Goal: Task Accomplishment & Management: Manage account settings

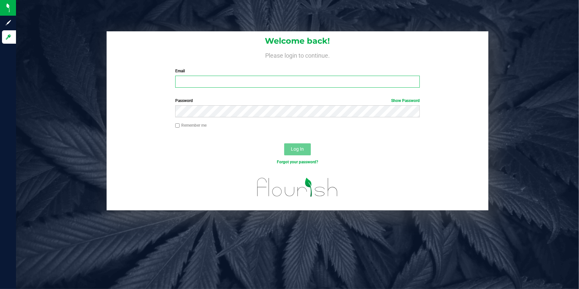
click at [214, 81] on input "Email" at bounding box center [297, 82] width 244 height 12
type input "slewis@slatercenter.com"
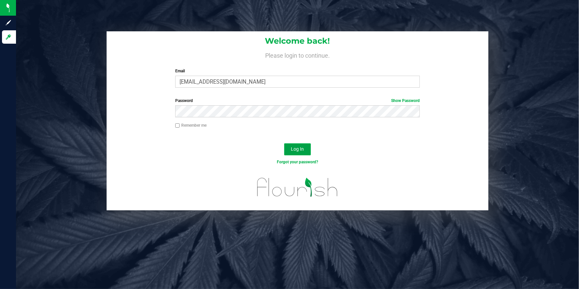
click at [308, 151] on button "Log In" at bounding box center [297, 149] width 27 height 12
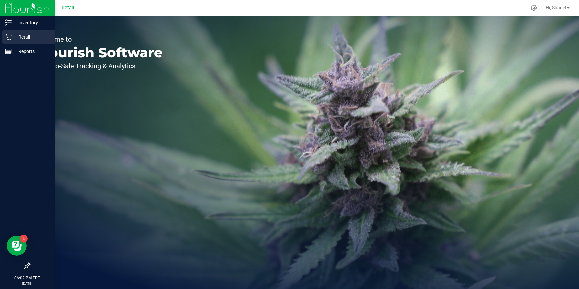
click at [14, 37] on p "Retail" at bounding box center [32, 37] width 40 height 8
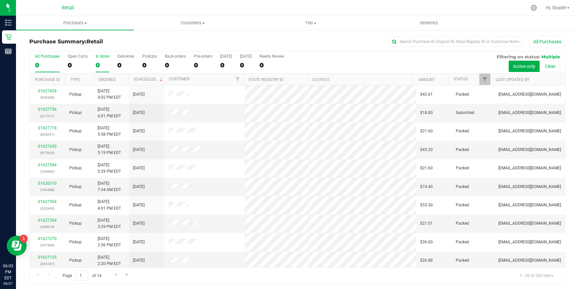
click at [97, 65] on div "0" at bounding box center [103, 65] width 14 height 8
click at [0, 0] on input "In Store 0" at bounding box center [0, 0] width 0 height 0
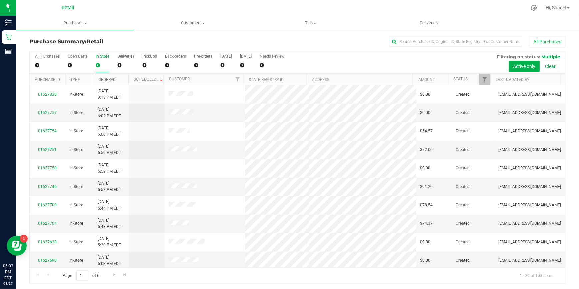
click at [115, 80] on link "Ordered" at bounding box center [107, 79] width 17 height 5
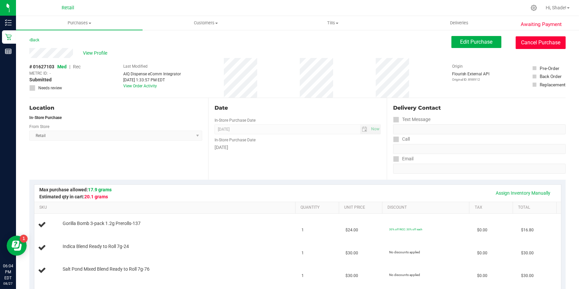
click at [532, 42] on button "Cancel Purchase" at bounding box center [540, 42] width 50 height 13
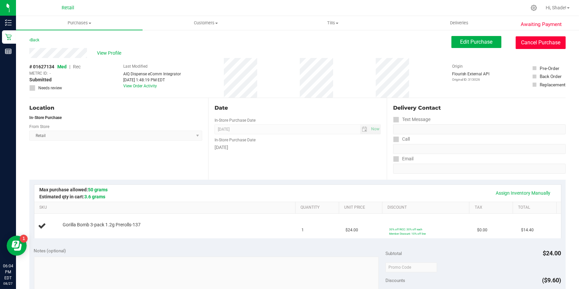
click at [528, 37] on button "Cancel Purchase" at bounding box center [540, 42] width 50 height 13
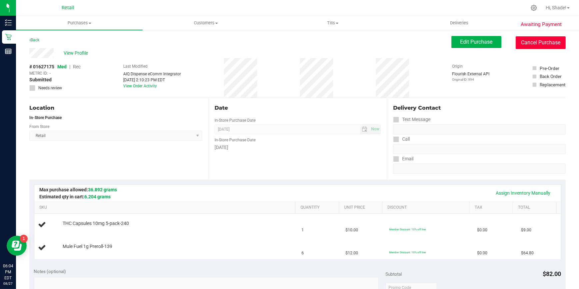
click at [526, 44] on button "Cancel Purchase" at bounding box center [540, 42] width 50 height 13
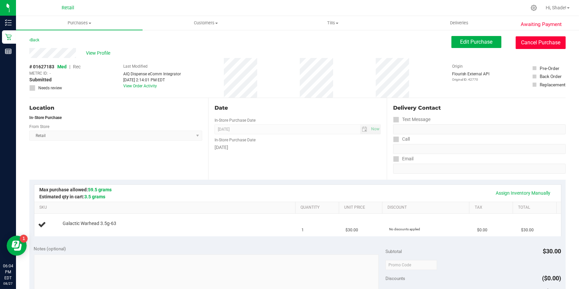
drag, startPoint x: 537, startPoint y: 40, endPoint x: 321, endPoint y: 39, distance: 216.1
click at [537, 40] on button "Cancel Purchase" at bounding box center [540, 42] width 50 height 13
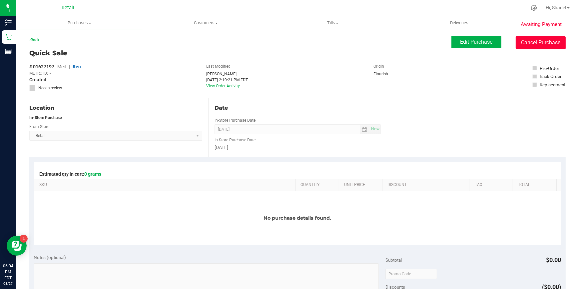
click at [543, 38] on button "Cancel Purchase" at bounding box center [540, 42] width 50 height 13
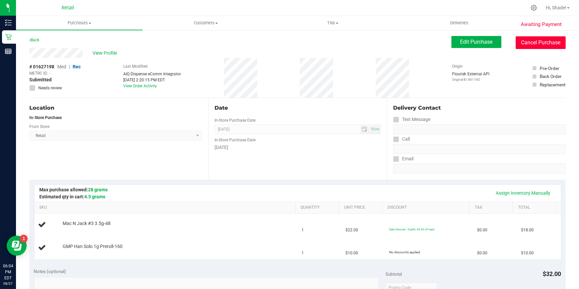
click at [540, 40] on button "Cancel Purchase" at bounding box center [540, 42] width 50 height 13
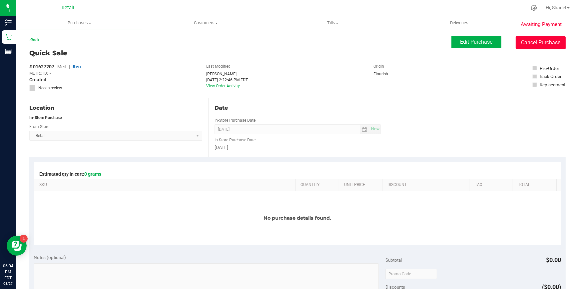
drag, startPoint x: 540, startPoint y: 46, endPoint x: 320, endPoint y: 35, distance: 220.0
click at [540, 46] on button "Cancel Purchase" at bounding box center [540, 42] width 50 height 13
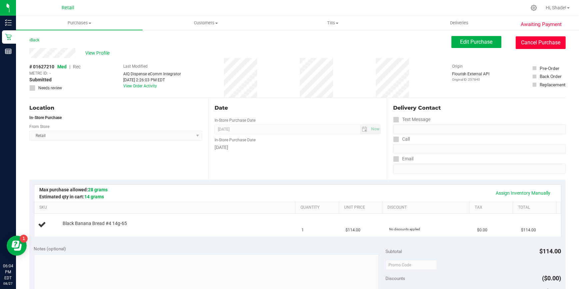
drag, startPoint x: 526, startPoint y: 41, endPoint x: 316, endPoint y: 38, distance: 209.8
click at [526, 41] on button "Cancel Purchase" at bounding box center [540, 42] width 50 height 13
click at [520, 43] on button "Cancel Purchase" at bounding box center [540, 42] width 50 height 13
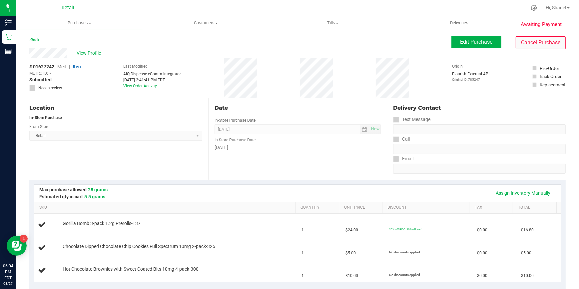
drag, startPoint x: 503, startPoint y: 38, endPoint x: 514, endPoint y: 38, distance: 11.0
click at [504, 38] on div "Edit Purchase Cancel Purchase" at bounding box center [508, 42] width 114 height 13
click at [515, 38] on button "Cancel Purchase" at bounding box center [540, 42] width 50 height 13
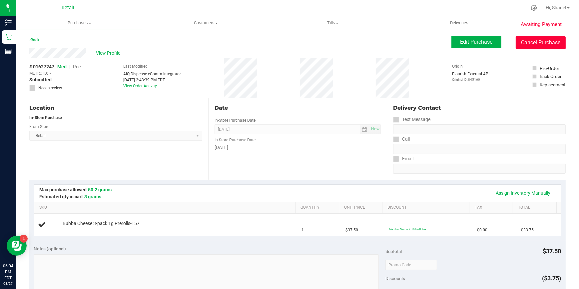
click at [525, 43] on button "Cancel Purchase" at bounding box center [540, 42] width 50 height 13
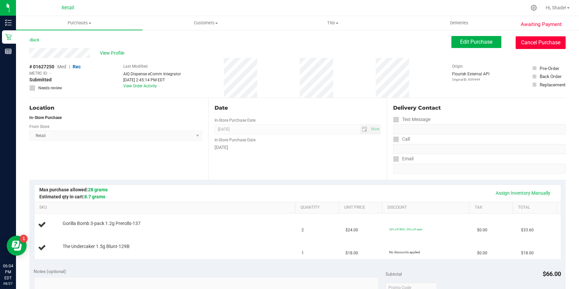
drag, startPoint x: 526, startPoint y: 39, endPoint x: 313, endPoint y: 33, distance: 213.1
click at [526, 39] on button "Cancel Purchase" at bounding box center [540, 42] width 50 height 13
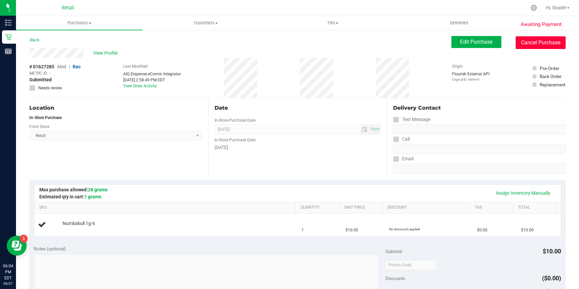
click at [515, 41] on button "Cancel Purchase" at bounding box center [540, 42] width 50 height 13
click at [527, 41] on button "Cancel Purchase" at bounding box center [540, 42] width 50 height 13
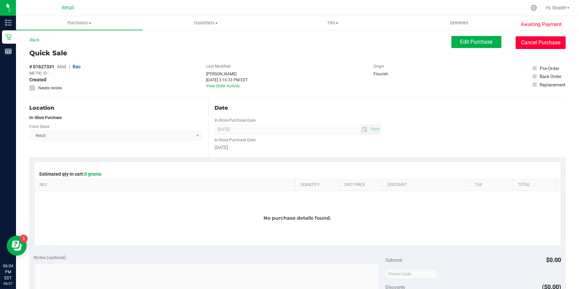
drag, startPoint x: 527, startPoint y: 44, endPoint x: 323, endPoint y: 35, distance: 204.6
click at [527, 44] on button "Cancel Purchase" at bounding box center [540, 42] width 50 height 13
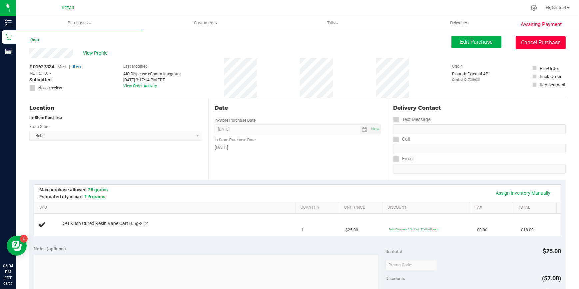
drag, startPoint x: 528, startPoint y: 44, endPoint x: 318, endPoint y: 36, distance: 210.9
click at [528, 44] on button "Cancel Purchase" at bounding box center [540, 42] width 50 height 13
click at [525, 47] on button "Cancel Purchase" at bounding box center [540, 42] width 50 height 13
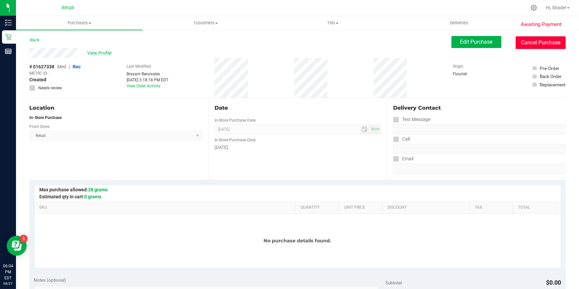
click at [527, 45] on button "Cancel Purchase" at bounding box center [540, 42] width 50 height 13
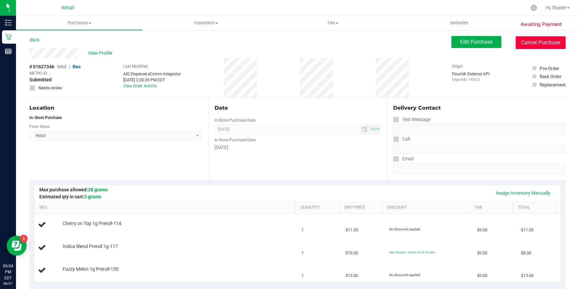
click at [558, 42] on button "Cancel Purchase" at bounding box center [540, 42] width 50 height 13
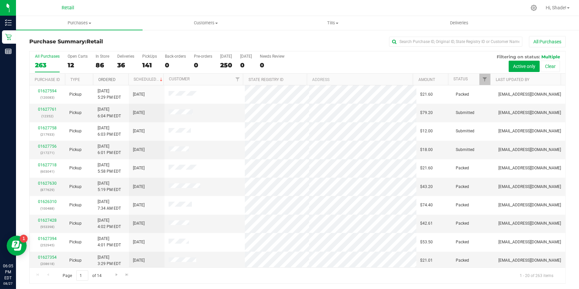
click at [113, 80] on link "Ordered" at bounding box center [107, 79] width 17 height 5
click at [129, 63] on div "36" at bounding box center [125, 65] width 17 height 8
click at [0, 0] on input "Deliveries 36" at bounding box center [0, 0] width 0 height 0
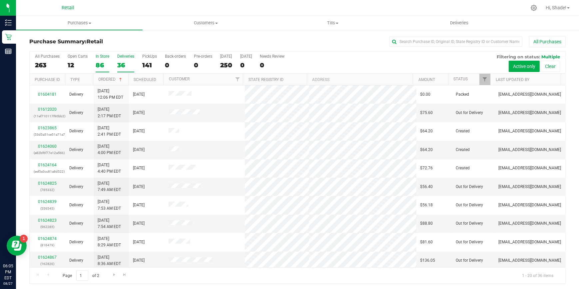
click at [96, 68] on div "86" at bounding box center [103, 65] width 14 height 8
click at [0, 0] on input "In Store 86" at bounding box center [0, 0] width 0 height 0
click at [103, 81] on link "Ordered" at bounding box center [111, 79] width 25 height 5
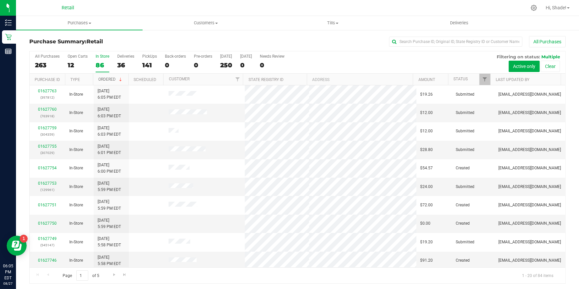
click at [103, 81] on link "Ordered" at bounding box center [111, 79] width 25 height 5
drag, startPoint x: 44, startPoint y: 91, endPoint x: 163, endPoint y: 11, distance: 143.2
click at [167, 6] on div at bounding box center [322, 7] width 407 height 13
click at [99, 79] on link "Ordered" at bounding box center [107, 79] width 17 height 5
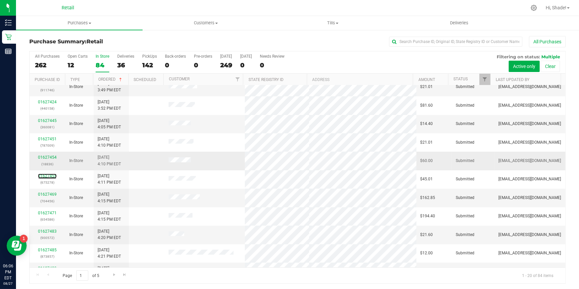
scroll to position [151, 0]
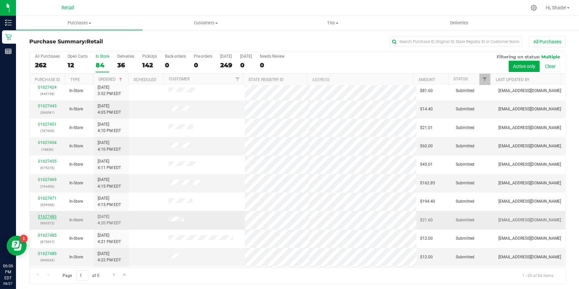
drag, startPoint x: 47, startPoint y: 217, endPoint x: 40, endPoint y: 215, distance: 7.3
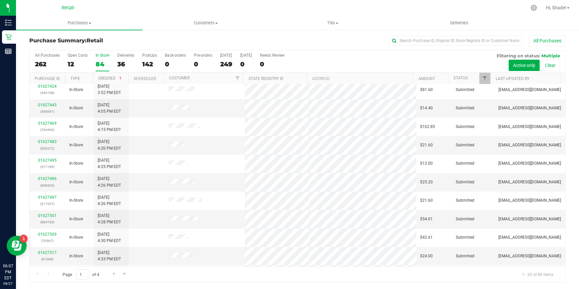
scroll to position [0, 0]
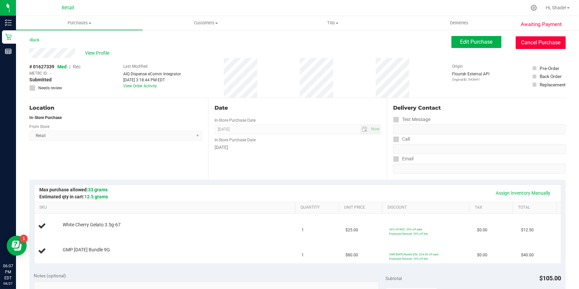
drag, startPoint x: 537, startPoint y: 46, endPoint x: 325, endPoint y: 36, distance: 211.6
click at [537, 46] on button "Cancel Purchase" at bounding box center [540, 42] width 50 height 13
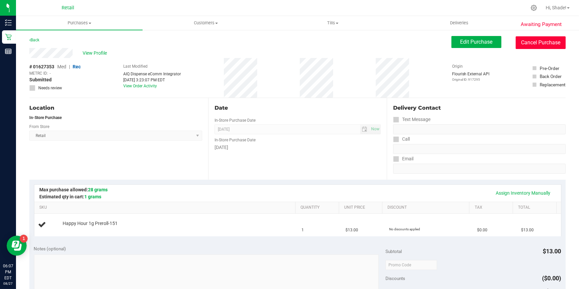
click at [536, 42] on button "Cancel Purchase" at bounding box center [540, 42] width 50 height 13
click at [523, 43] on button "Cancel Purchase" at bounding box center [540, 42] width 50 height 13
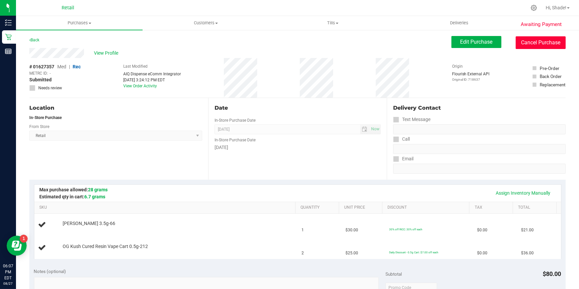
click at [545, 46] on button "Cancel Purchase" at bounding box center [540, 42] width 50 height 13
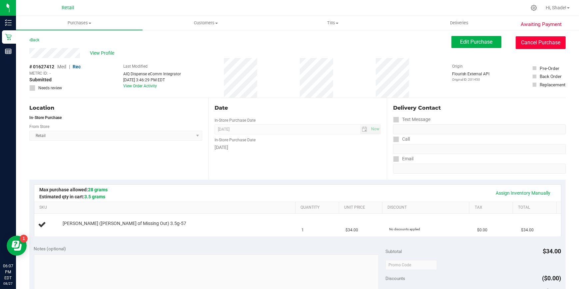
click at [524, 40] on button "Cancel Purchase" at bounding box center [540, 42] width 50 height 13
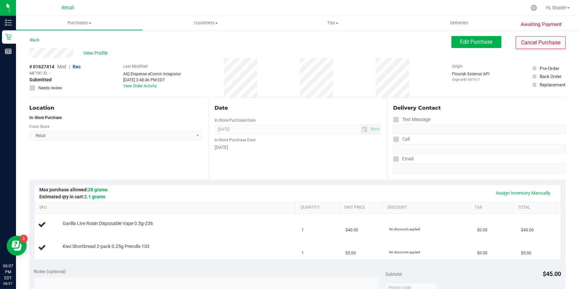
drag, startPoint x: 548, startPoint y: 51, endPoint x: 546, endPoint y: 48, distance: 3.7
click at [548, 51] on div "View Profile # 01627414 Med | Rec METRC ID: - Submitted Needs review Last Modif…" at bounding box center [297, 73] width 536 height 50
click at [544, 45] on button "Cancel Purchase" at bounding box center [540, 42] width 50 height 13
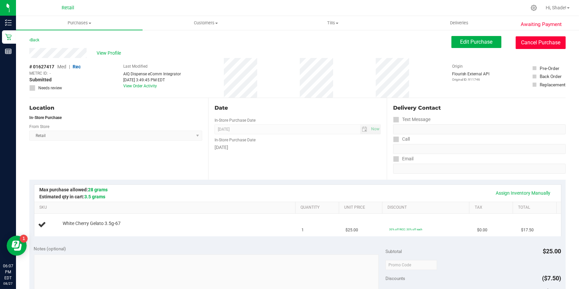
click at [549, 47] on button "Cancel Purchase" at bounding box center [540, 42] width 50 height 13
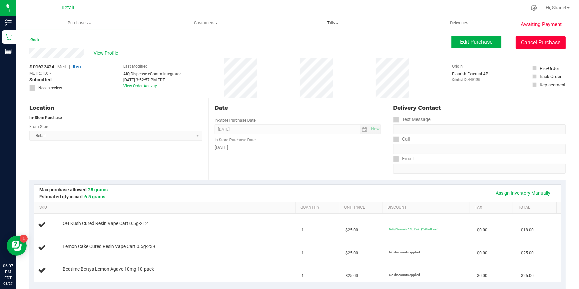
click at [527, 44] on button "Cancel Purchase" at bounding box center [540, 42] width 50 height 13
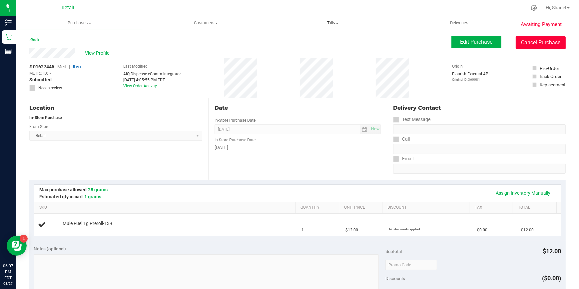
drag, startPoint x: 538, startPoint y: 43, endPoint x: 315, endPoint y: 23, distance: 224.2
click at [538, 43] on button "Cancel Purchase" at bounding box center [540, 42] width 50 height 13
click at [539, 42] on button "Cancel Purchase" at bounding box center [540, 42] width 50 height 13
click at [541, 34] on div "Awaiting Payment Back Edit Purchase Cancel Purchase View Profile # 01627454 Med…" at bounding box center [297, 278] width 563 height 499
click at [535, 40] on button "Cancel Purchase" at bounding box center [540, 42] width 50 height 13
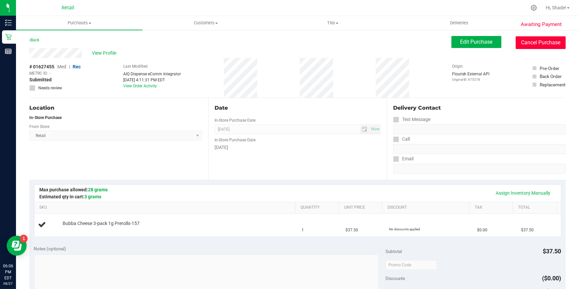
click at [535, 44] on button "Cancel Purchase" at bounding box center [540, 42] width 50 height 13
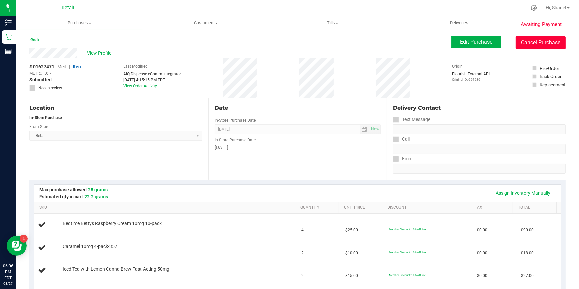
click at [536, 40] on button "Cancel Purchase" at bounding box center [540, 42] width 50 height 13
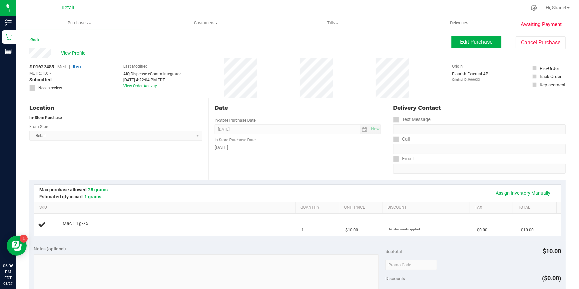
click at [546, 35] on div "Awaiting Payment Back Edit Purchase Cancel Purchase View Profile # 01627489 Med…" at bounding box center [297, 278] width 563 height 499
click at [545, 36] on button "Cancel Purchase" at bounding box center [540, 42] width 50 height 13
drag, startPoint x: 531, startPoint y: 36, endPoint x: 528, endPoint y: 38, distance: 4.0
click at [531, 36] on div "Edit Purchase Cancel Purchase" at bounding box center [508, 42] width 114 height 13
click at [528, 40] on button "Cancel Purchase" at bounding box center [540, 42] width 50 height 13
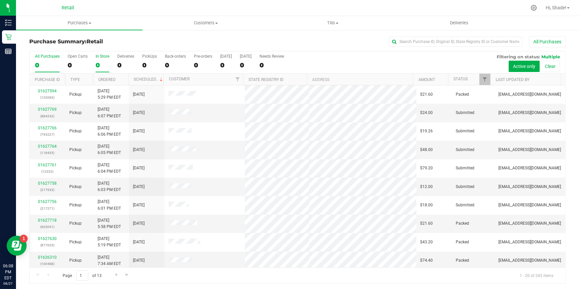
click at [98, 64] on div "0" at bounding box center [103, 65] width 14 height 8
click at [0, 0] on input "In Store 0" at bounding box center [0, 0] width 0 height 0
click at [99, 64] on div "0" at bounding box center [103, 65] width 14 height 8
click at [0, 0] on input "In Store 0" at bounding box center [0, 0] width 0 height 0
click at [103, 80] on link "Ordered" at bounding box center [107, 79] width 17 height 5
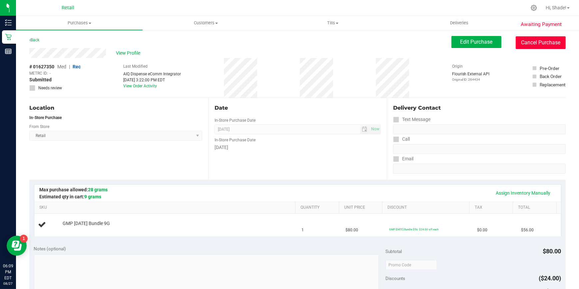
drag, startPoint x: 529, startPoint y: 43, endPoint x: 319, endPoint y: 37, distance: 210.5
click at [529, 43] on button "Cancel Purchase" at bounding box center [540, 42] width 50 height 13
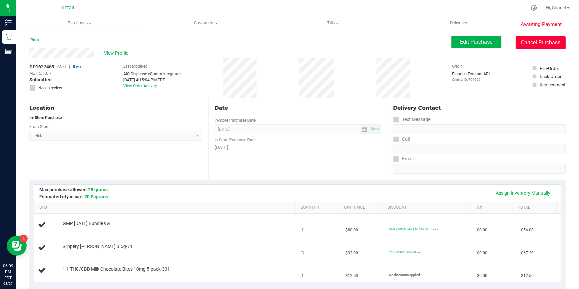
click at [541, 41] on button "Cancel Purchase" at bounding box center [540, 42] width 50 height 13
click at [526, 46] on button "Cancel Purchase" at bounding box center [540, 42] width 50 height 13
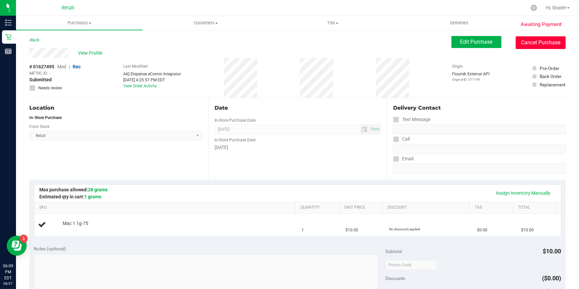
click at [527, 39] on button "Cancel Purchase" at bounding box center [540, 42] width 50 height 13
drag, startPoint x: 519, startPoint y: 36, endPoint x: 315, endPoint y: 38, distance: 204.4
click at [520, 37] on button "Cancel Purchase" at bounding box center [540, 42] width 50 height 13
click at [527, 40] on button "Cancel Purchase" at bounding box center [540, 42] width 50 height 13
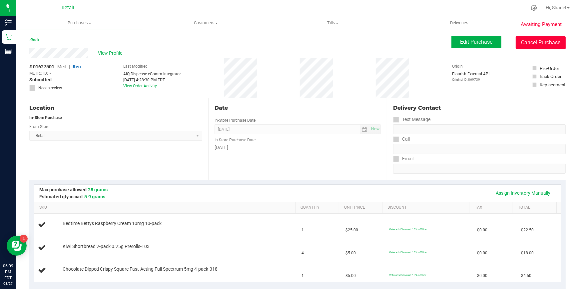
drag, startPoint x: 525, startPoint y: 47, endPoint x: 320, endPoint y: 35, distance: 204.7
click at [525, 47] on button "Cancel Purchase" at bounding box center [540, 42] width 50 height 13
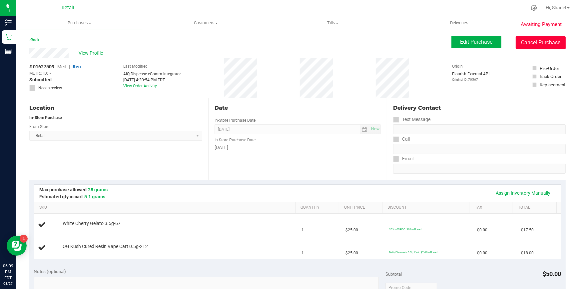
drag, startPoint x: 541, startPoint y: 38, endPoint x: 316, endPoint y: 36, distance: 225.1
click at [541, 38] on button "Cancel Purchase" at bounding box center [540, 42] width 50 height 13
click at [521, 37] on button "Cancel Purchase" at bounding box center [540, 42] width 50 height 13
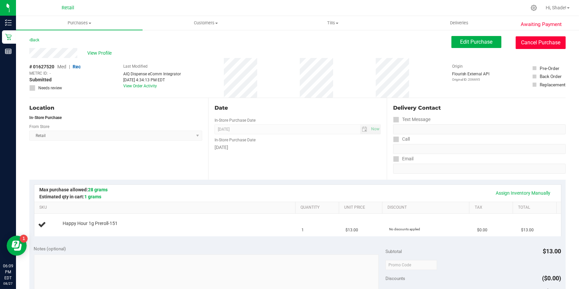
drag, startPoint x: 516, startPoint y: 39, endPoint x: 322, endPoint y: 35, distance: 194.8
click at [516, 39] on button "Cancel Purchase" at bounding box center [540, 42] width 50 height 13
drag, startPoint x: 523, startPoint y: 42, endPoint x: 317, endPoint y: 39, distance: 206.4
click at [523, 42] on button "Cancel Purchase" at bounding box center [540, 42] width 50 height 13
drag, startPoint x: 527, startPoint y: 38, endPoint x: 322, endPoint y: 37, distance: 205.4
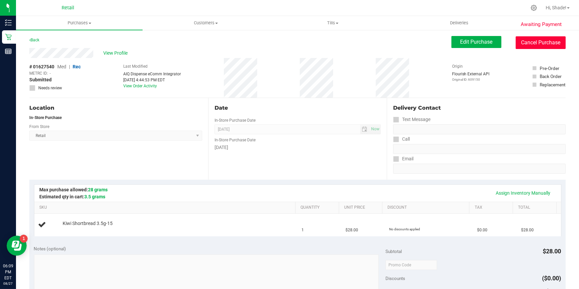
click at [527, 38] on button "Cancel Purchase" at bounding box center [540, 42] width 50 height 13
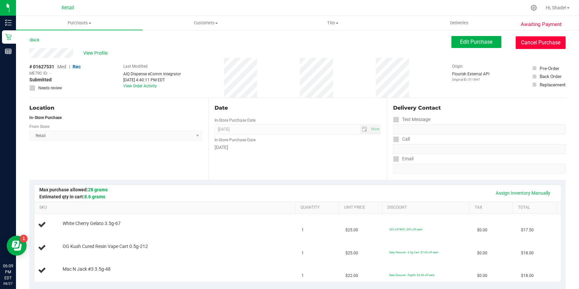
click at [529, 44] on button "Cancel Purchase" at bounding box center [540, 42] width 50 height 13
drag, startPoint x: 519, startPoint y: 40, endPoint x: 317, endPoint y: 38, distance: 202.7
click at [519, 40] on button "Cancel Purchase" at bounding box center [540, 42] width 50 height 13
drag, startPoint x: 530, startPoint y: 48, endPoint x: 317, endPoint y: 38, distance: 213.3
click at [530, 48] on button "Cancel Purchase" at bounding box center [540, 42] width 50 height 13
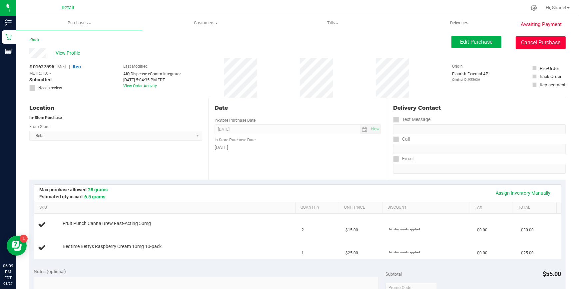
click at [528, 43] on button "Cancel Purchase" at bounding box center [540, 42] width 50 height 13
drag, startPoint x: 520, startPoint y: 39, endPoint x: 319, endPoint y: 38, distance: 200.7
click at [520, 39] on button "Cancel Purchase" at bounding box center [540, 42] width 50 height 13
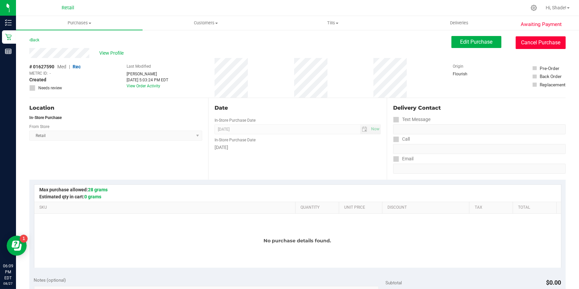
click at [523, 43] on button "Cancel Purchase" at bounding box center [540, 42] width 50 height 13
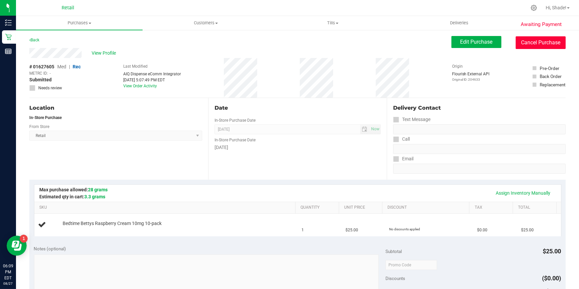
drag, startPoint x: 525, startPoint y: 41, endPoint x: 317, endPoint y: 35, distance: 208.1
click at [525, 41] on button "Cancel Purchase" at bounding box center [540, 42] width 50 height 13
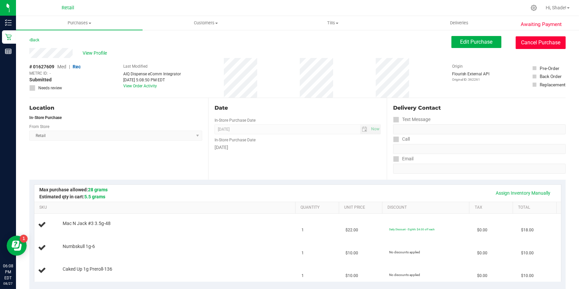
drag, startPoint x: 529, startPoint y: 44, endPoint x: 319, endPoint y: 40, distance: 209.4
click at [529, 44] on button "Cancel Purchase" at bounding box center [540, 42] width 50 height 13
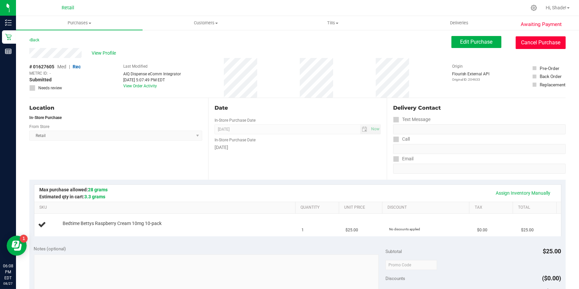
click at [524, 44] on button "Cancel Purchase" at bounding box center [540, 42] width 50 height 13
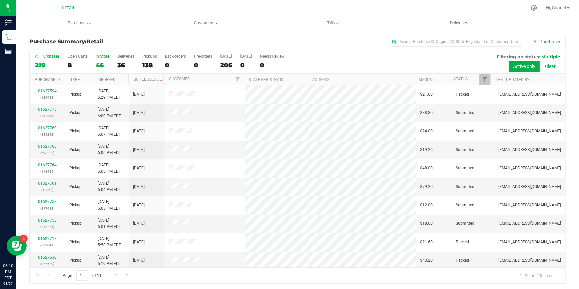
click at [100, 64] on div "45" at bounding box center [103, 65] width 14 height 8
click at [0, 0] on input "In Store 45" at bounding box center [0, 0] width 0 height 0
click at [104, 80] on link "Ordered" at bounding box center [107, 79] width 17 height 5
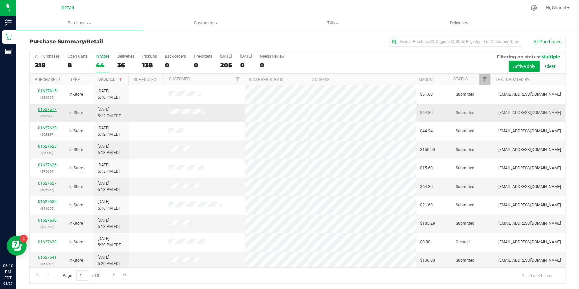
drag, startPoint x: 45, startPoint y: 113, endPoint x: 46, endPoint y: 109, distance: 3.8
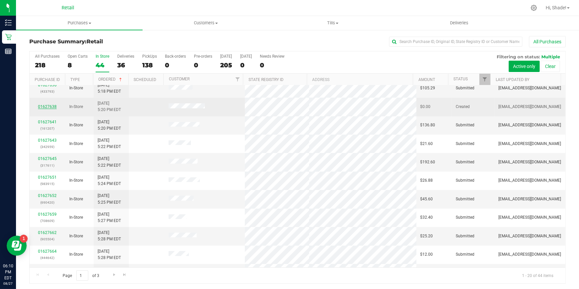
scroll to position [121, 0]
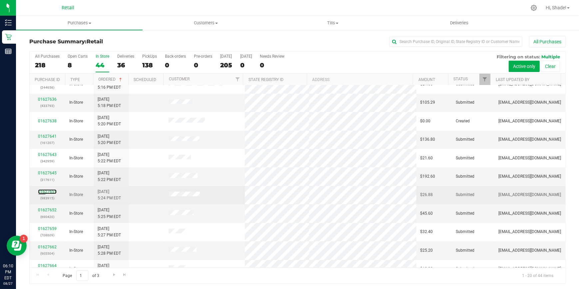
drag, startPoint x: 44, startPoint y: 191, endPoint x: 78, endPoint y: 193, distance: 34.1
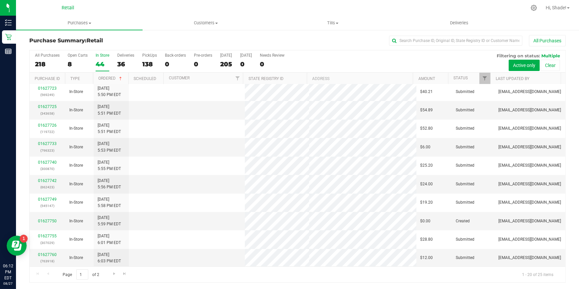
scroll to position [0, 0]
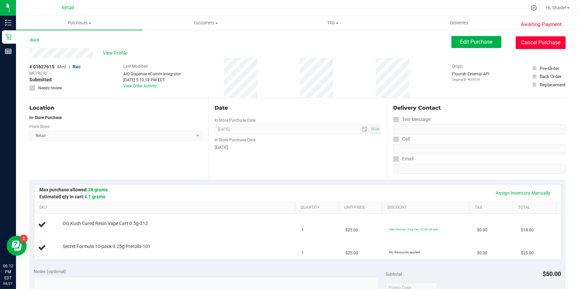
click at [526, 40] on button "Cancel Purchase" at bounding box center [540, 42] width 50 height 13
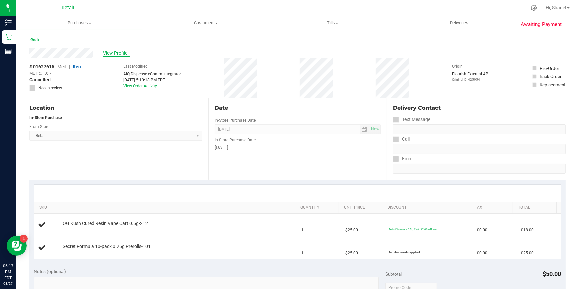
click at [112, 51] on span "View Profile" at bounding box center [116, 53] width 27 height 7
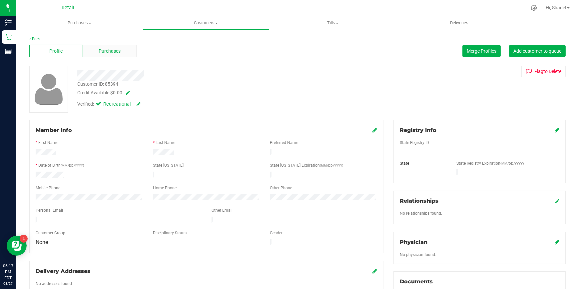
click at [118, 51] on span "Purchases" at bounding box center [110, 51] width 22 height 7
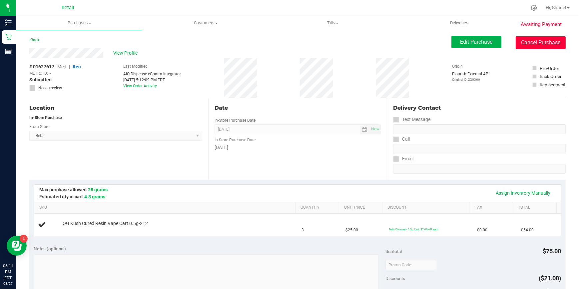
click at [550, 41] on button "Cancel Purchase" at bounding box center [540, 42] width 50 height 13
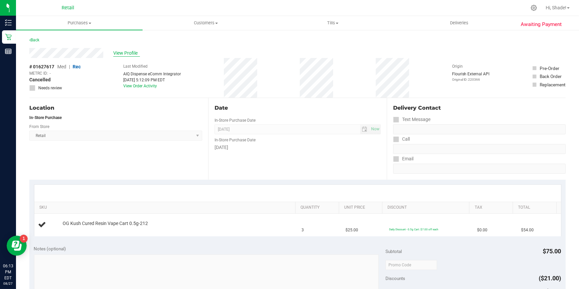
click at [121, 50] on span "View Profile" at bounding box center [126, 53] width 27 height 7
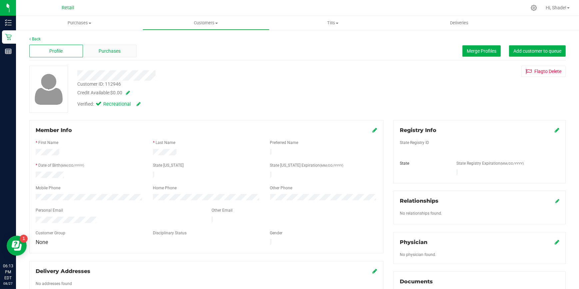
click at [118, 50] on span "Purchases" at bounding box center [110, 51] width 22 height 7
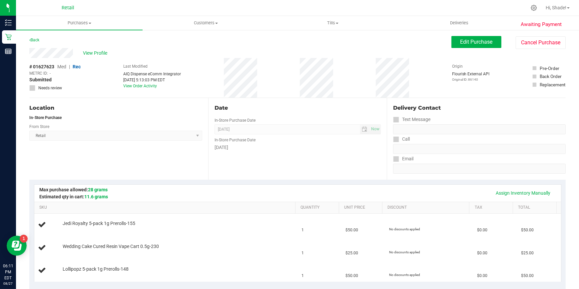
click at [544, 49] on div "View Profile # 01627623 Med | Rec METRC ID: - Submitted Needs review Last Modif…" at bounding box center [297, 73] width 536 height 50
click at [542, 45] on button "Cancel Purchase" at bounding box center [540, 42] width 50 height 13
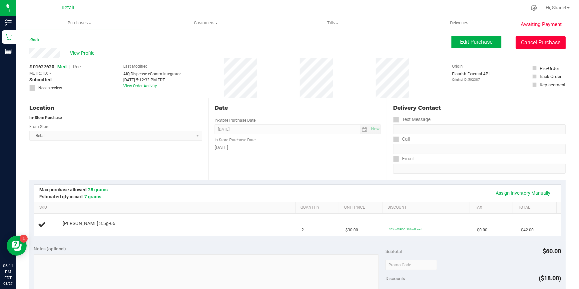
click at [534, 42] on button "Cancel Purchase" at bounding box center [540, 42] width 50 height 13
click at [544, 45] on button "Cancel Purchase" at bounding box center [540, 42] width 50 height 13
drag, startPoint x: 538, startPoint y: 44, endPoint x: 321, endPoint y: 36, distance: 216.5
click at [538, 44] on button "Cancel Purchase" at bounding box center [540, 42] width 50 height 13
drag, startPoint x: 527, startPoint y: 45, endPoint x: 312, endPoint y: 38, distance: 215.2
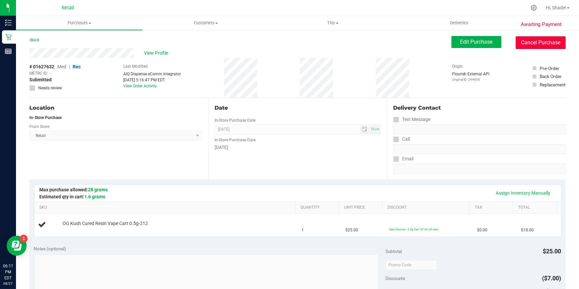
click at [528, 46] on button "Cancel Purchase" at bounding box center [540, 42] width 50 height 13
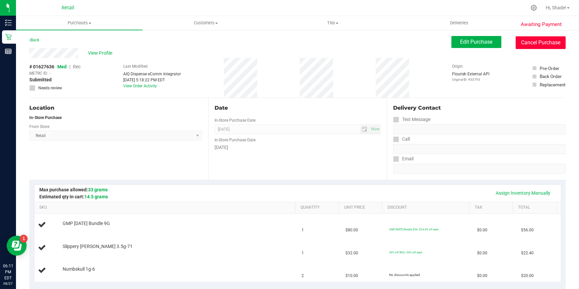
click at [538, 43] on button "Cancel Purchase" at bounding box center [540, 42] width 50 height 13
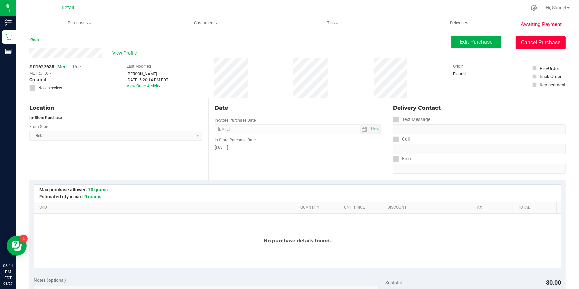
click at [522, 39] on button "Cancel Purchase" at bounding box center [540, 42] width 50 height 13
click at [541, 42] on button "Cancel Purchase" at bounding box center [540, 42] width 50 height 13
drag, startPoint x: 529, startPoint y: 41, endPoint x: 314, endPoint y: 35, distance: 215.2
click at [529, 41] on button "Cancel Purchase" at bounding box center [540, 42] width 50 height 13
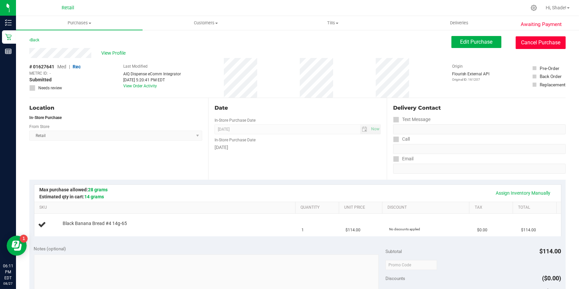
drag, startPoint x: 529, startPoint y: 40, endPoint x: 317, endPoint y: 40, distance: 212.1
click at [529, 40] on button "Cancel Purchase" at bounding box center [540, 42] width 50 height 13
drag, startPoint x: 531, startPoint y: 43, endPoint x: 319, endPoint y: 40, distance: 212.4
click at [531, 43] on button "Cancel Purchase" at bounding box center [540, 42] width 50 height 13
click at [537, 43] on button "Cancel Purchase" at bounding box center [540, 42] width 50 height 13
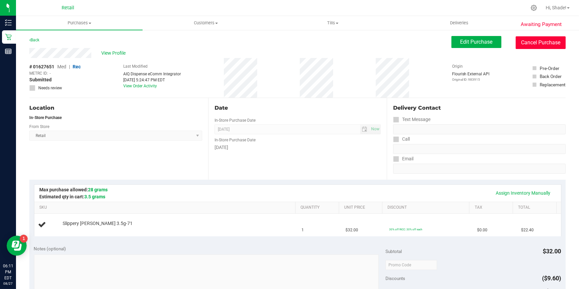
drag, startPoint x: 548, startPoint y: 43, endPoint x: 317, endPoint y: 36, distance: 230.8
click at [548, 43] on button "Cancel Purchase" at bounding box center [540, 42] width 50 height 13
drag, startPoint x: 543, startPoint y: 41, endPoint x: 322, endPoint y: 36, distance: 220.4
click at [543, 41] on button "Cancel Purchase" at bounding box center [540, 42] width 50 height 13
click at [538, 45] on button "Cancel Purchase" at bounding box center [540, 42] width 50 height 13
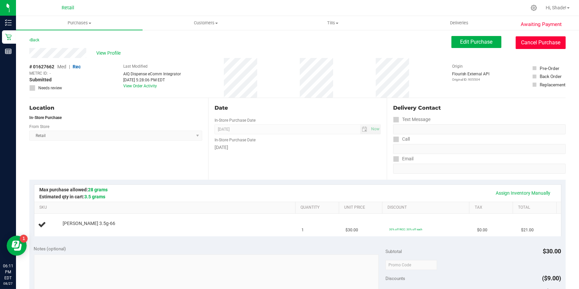
click at [538, 40] on button "Cancel Purchase" at bounding box center [540, 42] width 50 height 13
drag, startPoint x: 539, startPoint y: 48, endPoint x: 313, endPoint y: 36, distance: 226.3
click at [539, 48] on button "Cancel Purchase" at bounding box center [540, 42] width 50 height 13
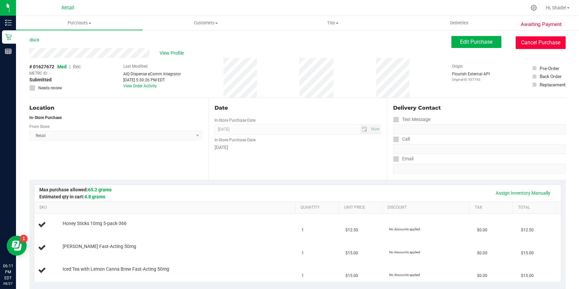
click at [525, 40] on button "Cancel Purchase" at bounding box center [540, 42] width 50 height 13
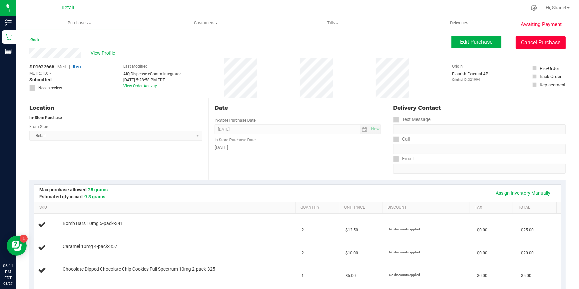
click at [539, 42] on button "Cancel Purchase" at bounding box center [540, 42] width 50 height 13
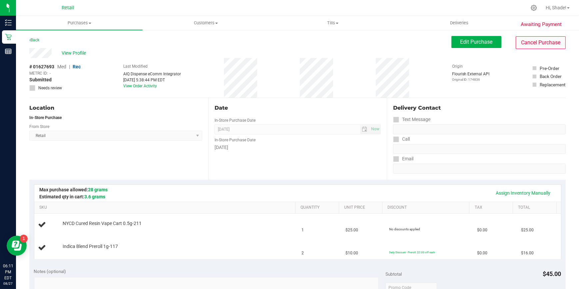
click at [528, 49] on div "View Profile # 01627693 Med | Rec METRC ID: - Submitted Needs review Last Modif…" at bounding box center [297, 73] width 536 height 50
click at [536, 45] on button "Cancel Purchase" at bounding box center [540, 42] width 50 height 13
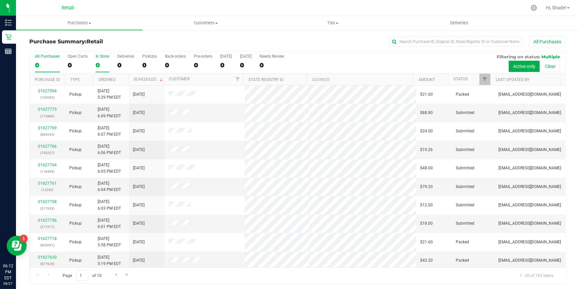
click at [98, 65] on div "0" at bounding box center [103, 65] width 14 height 8
click at [0, 0] on input "In Store 0" at bounding box center [0, 0] width 0 height 0
click at [105, 82] on th "Ordered" at bounding box center [110, 80] width 35 height 12
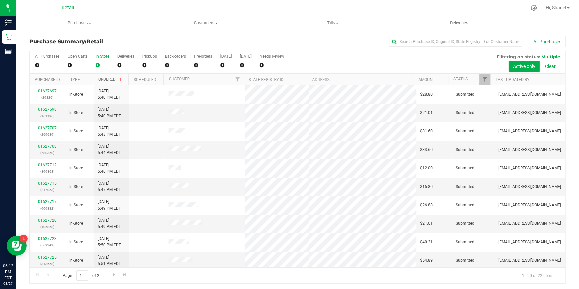
click at [107, 78] on link "Ordered" at bounding box center [111, 79] width 25 height 5
click at [106, 79] on link "Ordered" at bounding box center [107, 79] width 17 height 5
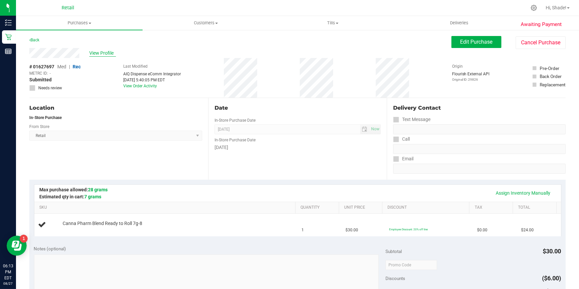
click at [97, 50] on span "View Profile" at bounding box center [102, 53] width 27 height 7
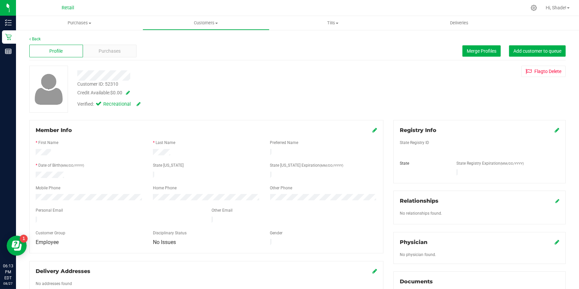
click at [117, 51] on span "Purchases" at bounding box center [110, 51] width 22 height 7
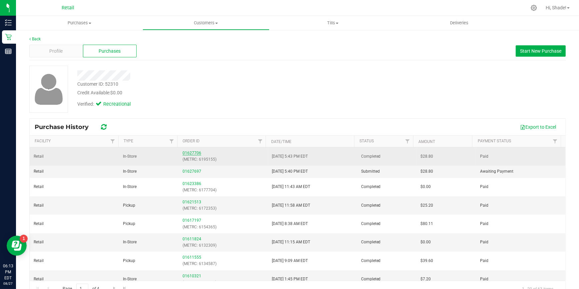
click at [183, 152] on link "01627706" at bounding box center [191, 152] width 19 height 5
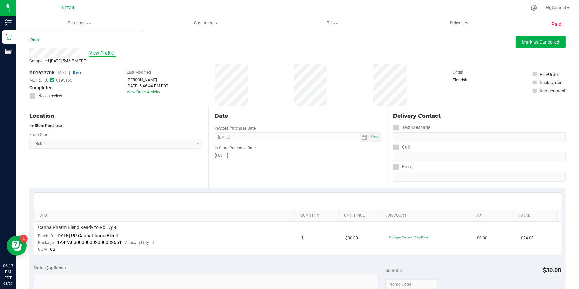
click at [105, 55] on span "View Profile" at bounding box center [102, 53] width 27 height 7
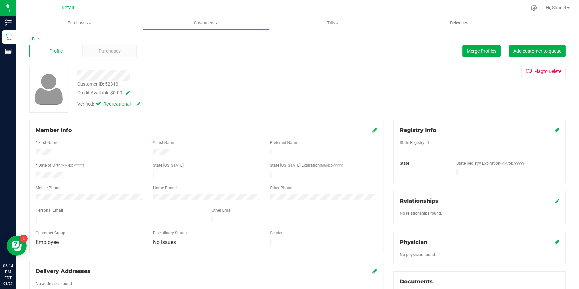
click at [120, 54] on span "Purchases" at bounding box center [110, 51] width 22 height 7
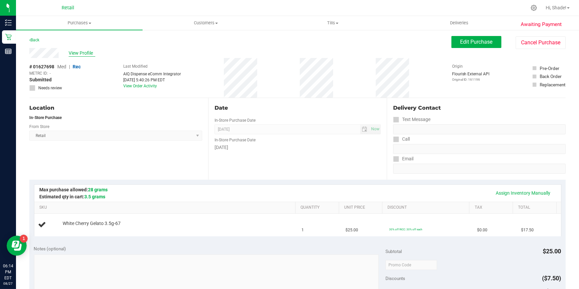
click at [80, 52] on span "View Profile" at bounding box center [82, 53] width 27 height 7
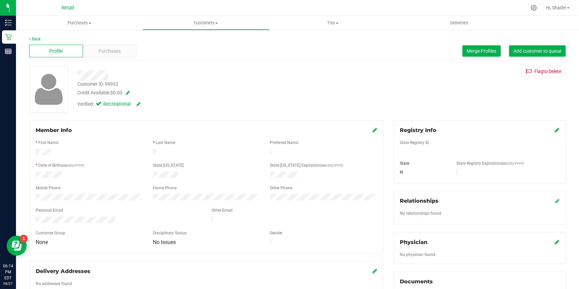
click at [92, 53] on div "Purchases" at bounding box center [110, 51] width 54 height 13
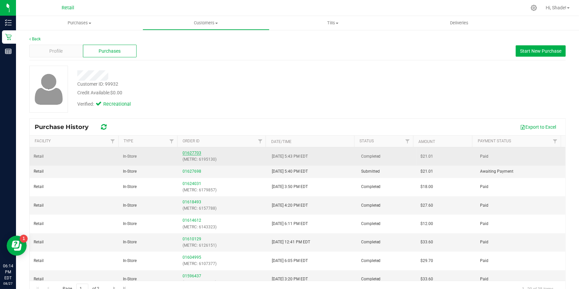
click at [189, 152] on link "01627703" at bounding box center [191, 152] width 19 height 5
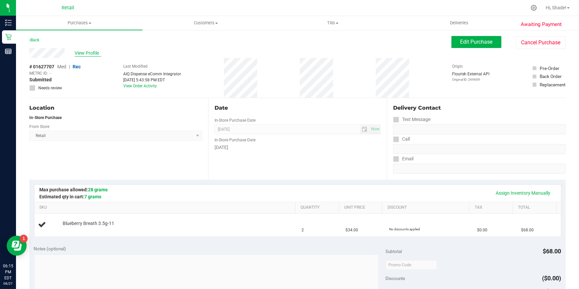
click at [89, 50] on span "View Profile" at bounding box center [88, 53] width 27 height 7
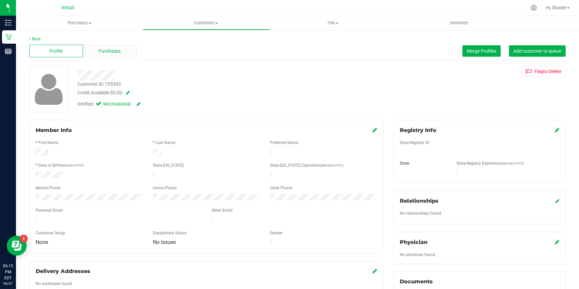
click at [100, 51] on span "Purchases" at bounding box center [110, 51] width 22 height 7
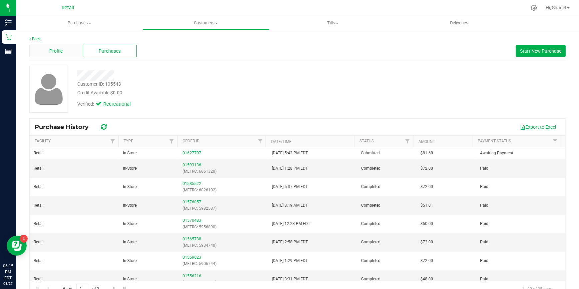
click at [74, 52] on div "Profile" at bounding box center [56, 51] width 54 height 13
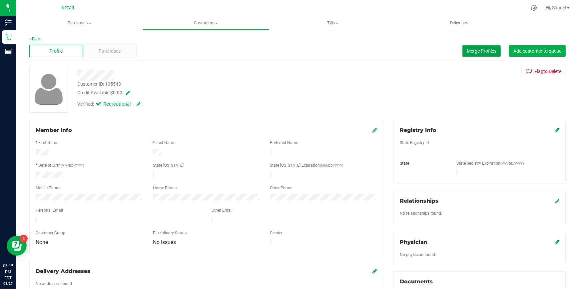
click at [478, 49] on span "Merge Profiles" at bounding box center [481, 50] width 30 height 5
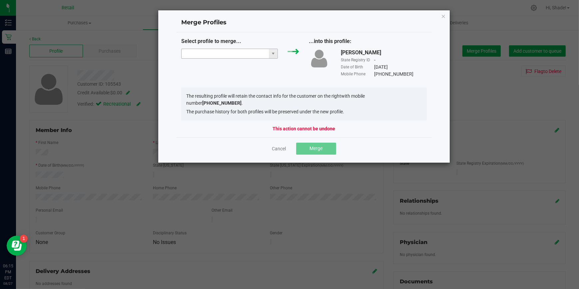
click at [207, 53] on input "NO DATA FOUND" at bounding box center [224, 53] width 87 height 9
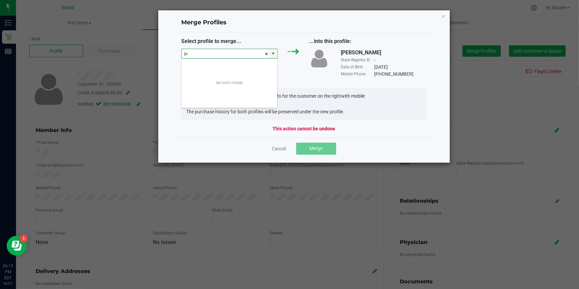
scroll to position [10, 97]
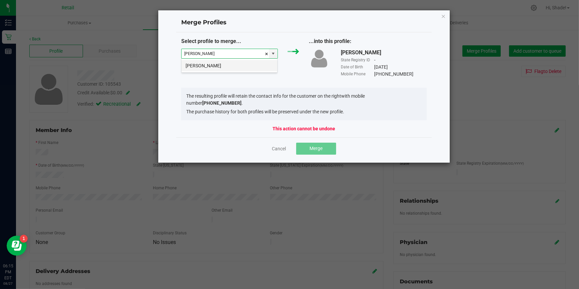
click at [241, 66] on li "Julian Uga" at bounding box center [229, 65] width 96 height 11
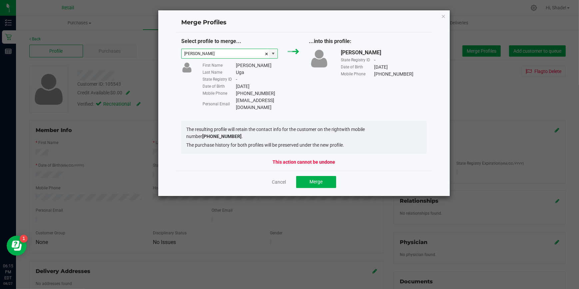
type input "Julian Uga"
drag, startPoint x: 292, startPoint y: 101, endPoint x: 232, endPoint y: 98, distance: 60.0
click at [232, 98] on div "Personal Email julianuga@gmail.com" at bounding box center [250, 104] width 96 height 14
drag, startPoint x: 232, startPoint y: 98, endPoint x: 256, endPoint y: 101, distance: 24.2
copy div "julianuga@gmail.com"
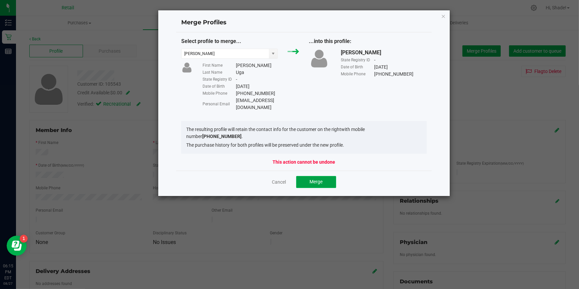
click at [317, 179] on span "Merge" at bounding box center [315, 181] width 13 height 5
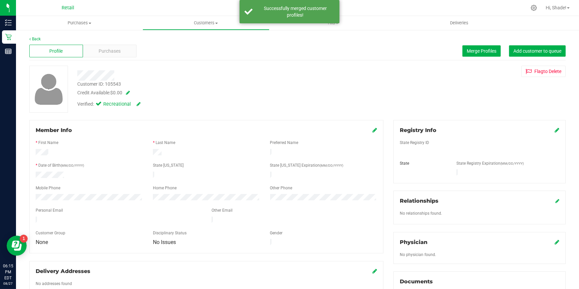
click at [372, 127] on link at bounding box center [374, 130] width 5 height 6
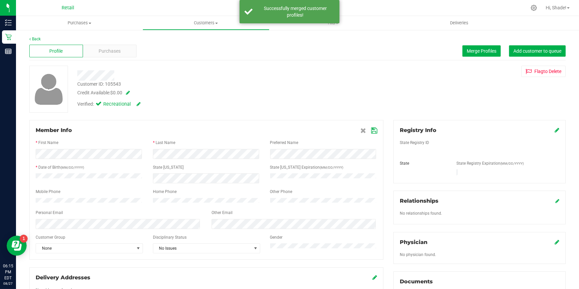
click at [372, 130] on icon at bounding box center [374, 130] width 6 height 5
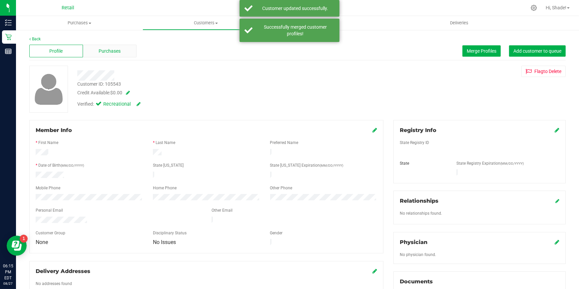
click at [107, 48] on span "Purchases" at bounding box center [110, 51] width 22 height 7
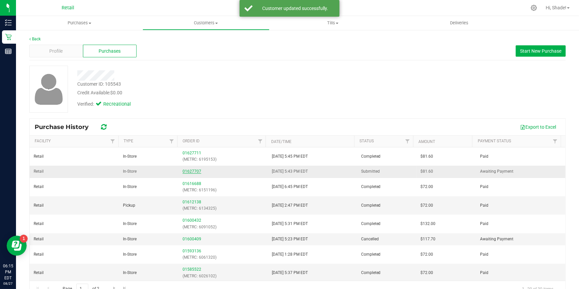
click at [190, 169] on link "01627707" at bounding box center [191, 171] width 19 height 5
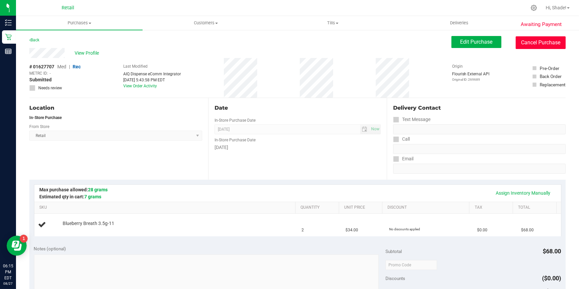
click at [517, 41] on button "Cancel Purchase" at bounding box center [540, 42] width 50 height 13
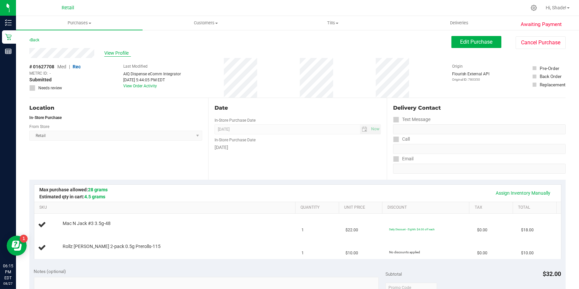
click at [115, 53] on span "View Profile" at bounding box center [117, 53] width 27 height 7
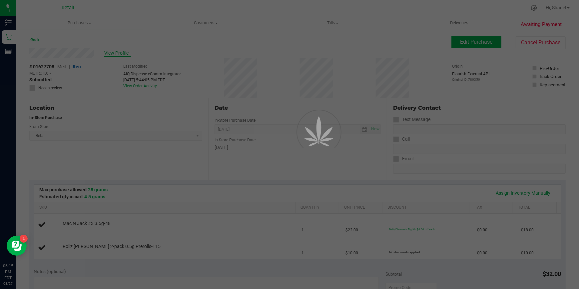
click at [148, 56] on div at bounding box center [289, 144] width 579 height 289
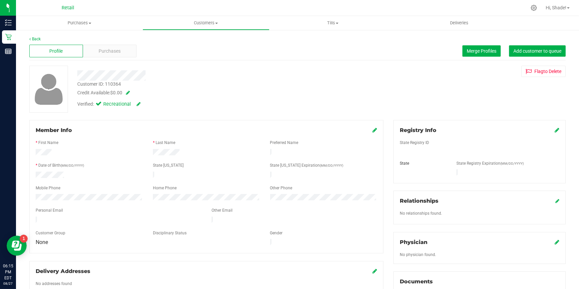
click at [130, 52] on div "Purchases" at bounding box center [110, 51] width 54 height 13
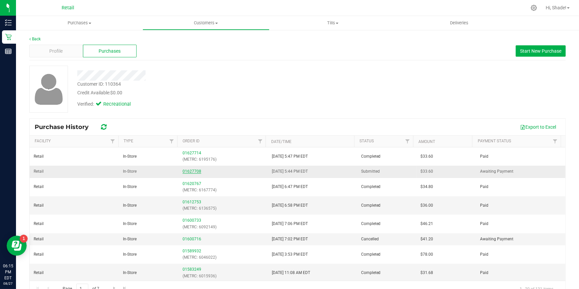
click at [195, 171] on link "01627708" at bounding box center [191, 171] width 19 height 5
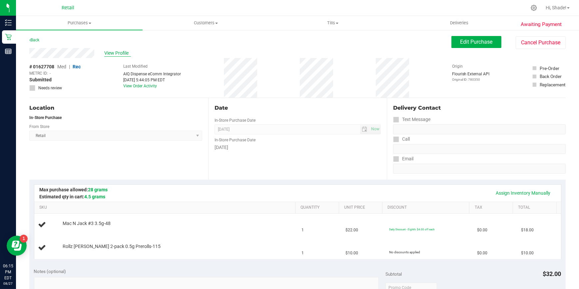
click at [115, 50] on span "View Profile" at bounding box center [117, 53] width 27 height 7
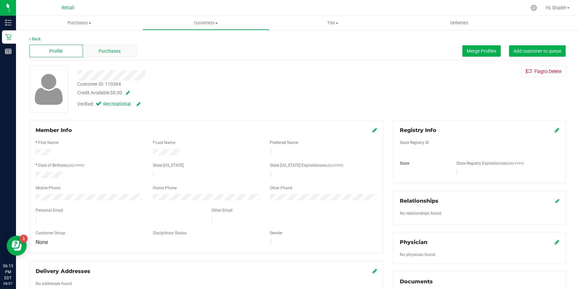
click at [118, 53] on span "Purchases" at bounding box center [110, 51] width 22 height 7
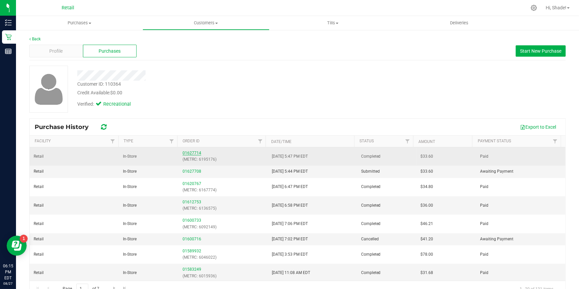
click at [186, 154] on link "01627714" at bounding box center [191, 152] width 19 height 5
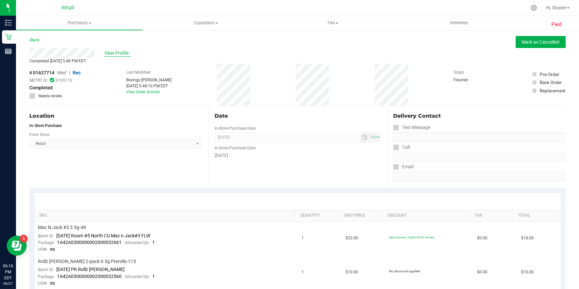
click at [122, 52] on span "View Profile" at bounding box center [117, 53] width 27 height 7
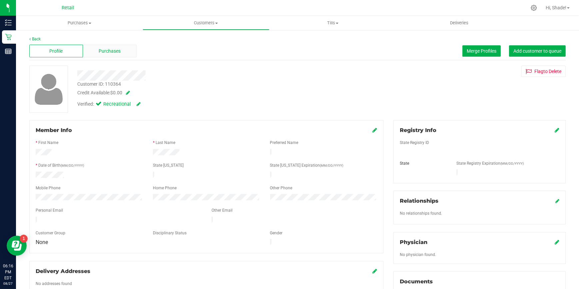
click at [105, 54] on div "Purchases" at bounding box center [110, 51] width 54 height 13
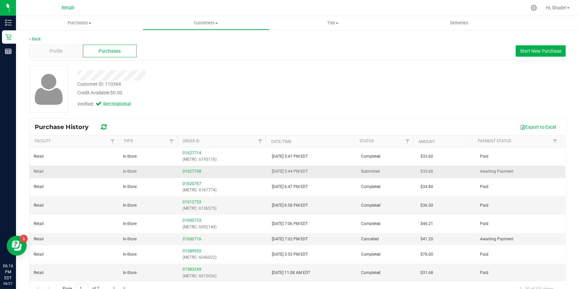
click at [190, 174] on div "01627708" at bounding box center [222, 171] width 81 height 6
click at [190, 173] on link "01627708" at bounding box center [191, 171] width 19 height 5
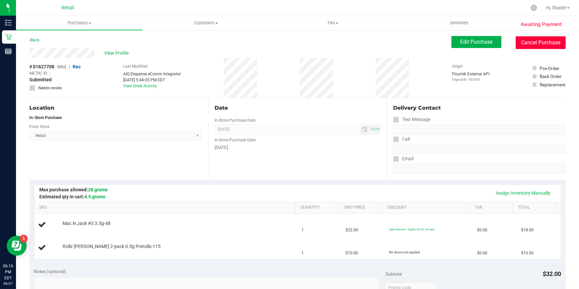
click at [525, 41] on button "Cancel Purchase" at bounding box center [540, 42] width 50 height 13
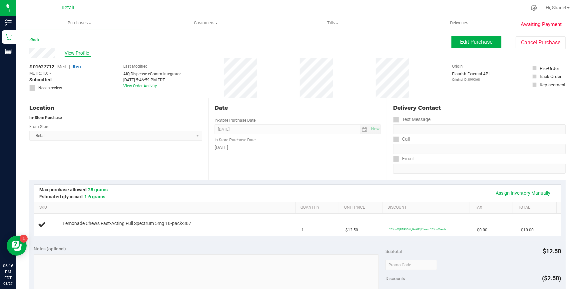
click at [77, 54] on span "View Profile" at bounding box center [78, 53] width 27 height 7
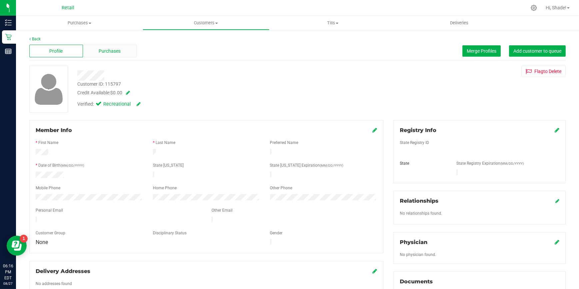
click at [85, 52] on div "Purchases" at bounding box center [110, 51] width 54 height 13
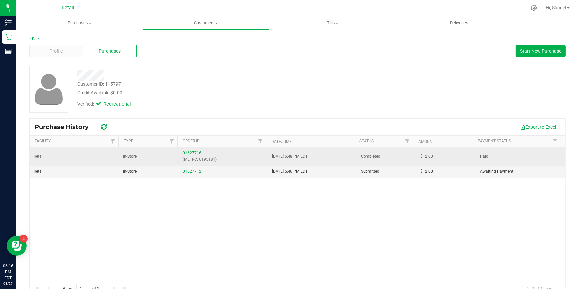
click at [193, 152] on link "01627716" at bounding box center [191, 152] width 19 height 5
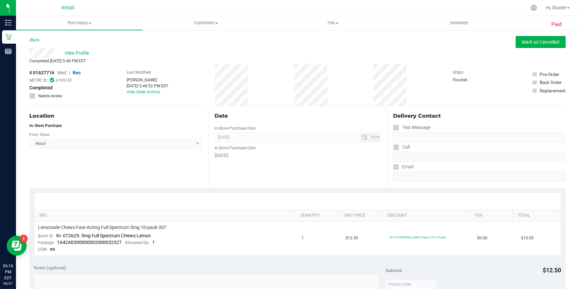
click at [28, 40] on div "Paid Back Mark as Cancelled View Profile Completed Aug 27, 2025 5:48 PM EDT # 0…" at bounding box center [297, 288] width 563 height 519
click at [29, 40] on icon at bounding box center [29, 40] width 1 height 4
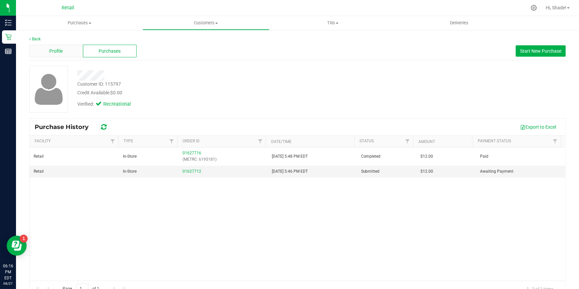
click at [52, 47] on div "Profile" at bounding box center [56, 51] width 54 height 13
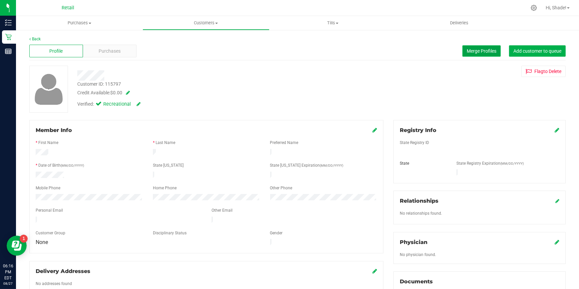
click at [470, 52] on span "Merge Profiles" at bounding box center [481, 50] width 30 height 5
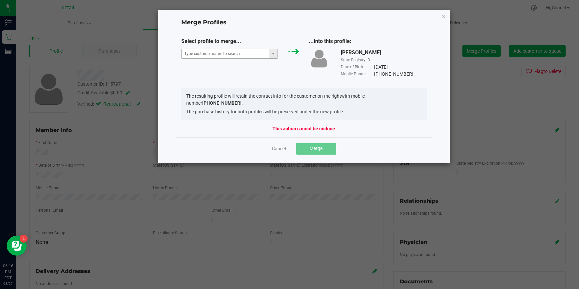
click at [222, 58] on span at bounding box center [229, 54] width 96 height 10
click at [227, 54] on input "NO DATA FOUND" at bounding box center [224, 53] width 87 height 9
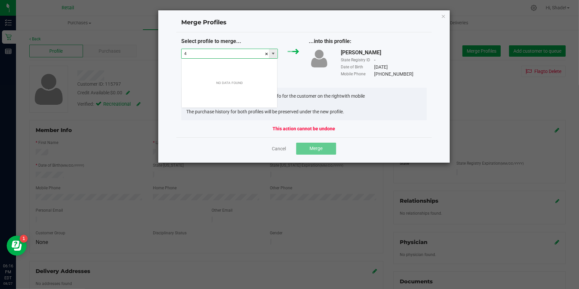
scroll to position [10, 97]
type input "4012568508"
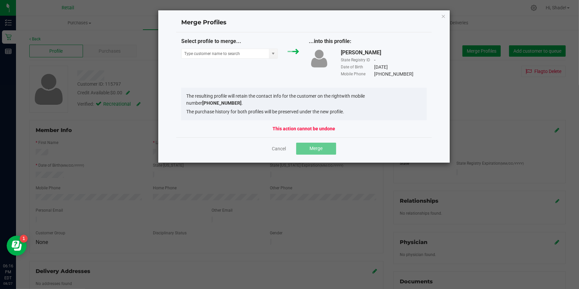
click at [320, 80] on div "Select profile to merge... ...into this profile: Peter S State Registry ID - Da…" at bounding box center [303, 84] width 255 height 105
drag, startPoint x: 65, startPoint y: 173, endPoint x: 23, endPoint y: 172, distance: 42.3
click at [23, 172] on ngb-modal-window "Merge Profiles Select profile to merge... ...into this profile: Peter S State R…" at bounding box center [292, 144] width 584 height 289
click at [282, 145] on link "Cancel" at bounding box center [279, 148] width 14 height 7
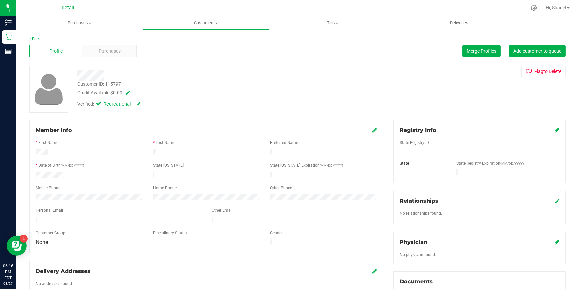
drag, startPoint x: 84, startPoint y: 175, endPoint x: 35, endPoint y: 173, distance: 49.0
click at [35, 173] on div at bounding box center [89, 175] width 117 height 8
click at [109, 49] on span "Purchases" at bounding box center [110, 51] width 22 height 7
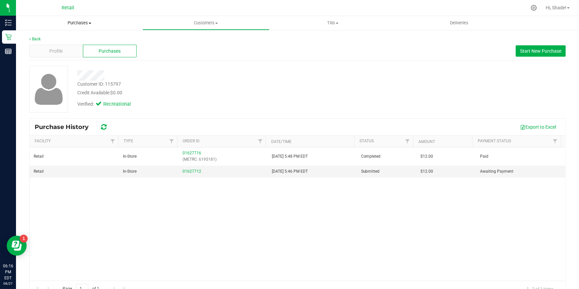
click at [75, 22] on span "Purchases" at bounding box center [79, 23] width 127 height 6
click at [199, 23] on span "Customers" at bounding box center [206, 23] width 126 height 6
click at [179, 36] on li "All customers" at bounding box center [205, 40] width 127 height 8
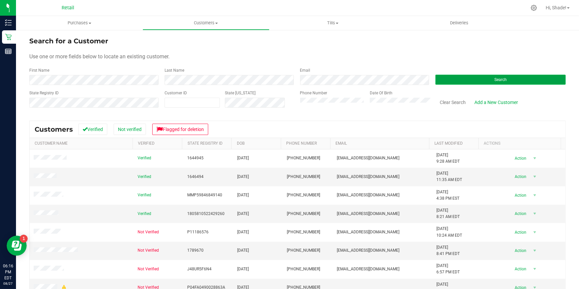
click at [456, 79] on button "Search" at bounding box center [500, 80] width 130 height 10
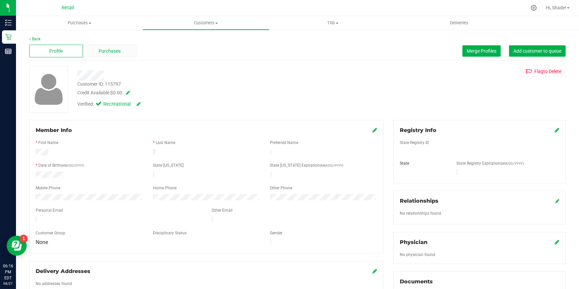
click at [106, 48] on span "Purchases" at bounding box center [110, 51] width 22 height 7
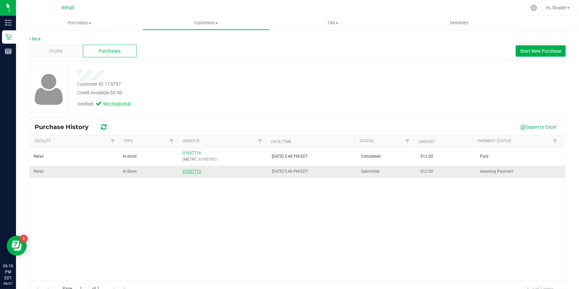
click at [197, 172] on link "01627712" at bounding box center [191, 171] width 19 height 5
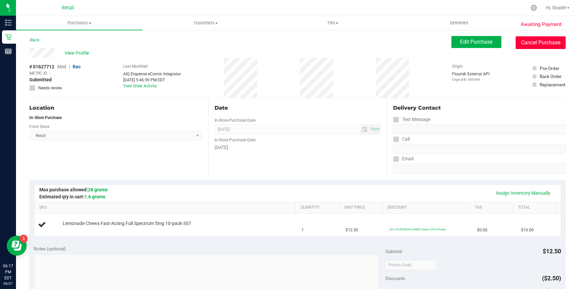
click at [533, 40] on button "Cancel Purchase" at bounding box center [540, 42] width 50 height 13
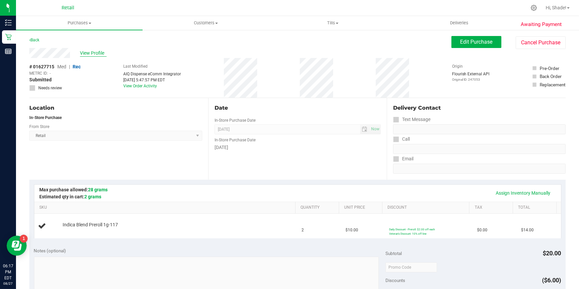
click at [92, 52] on span "View Profile" at bounding box center [93, 53] width 27 height 7
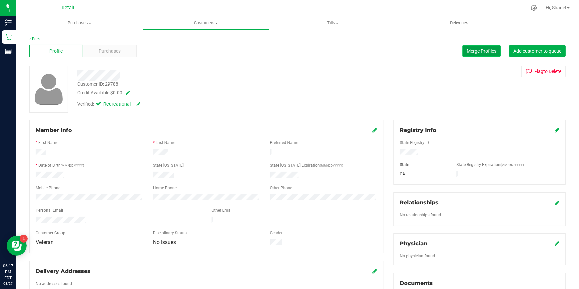
click at [473, 51] on span "Merge Profiles" at bounding box center [481, 50] width 30 height 5
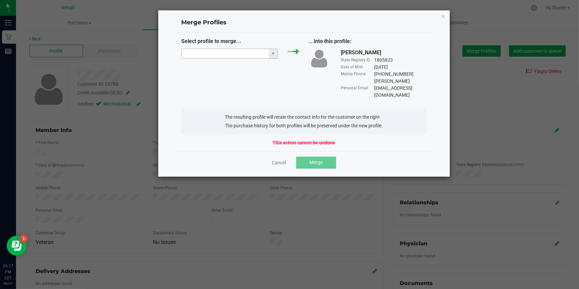
click at [223, 49] on input "NO DATA FOUND" at bounding box center [224, 53] width 87 height 9
click at [223, 52] on input "NO DATA FOUND" at bounding box center [224, 53] width 87 height 9
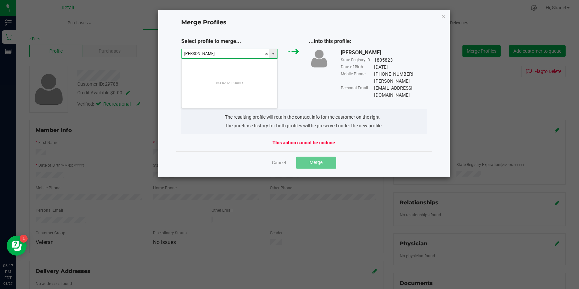
scroll to position [10, 97]
type input "kyle caprio"
drag, startPoint x: 238, startPoint y: 57, endPoint x: 182, endPoint y: 53, distance: 56.7
click at [183, 54] on input "kyle caprio" at bounding box center [224, 53] width 87 height 9
click at [443, 18] on icon "Close" at bounding box center [443, 16] width 5 height 8
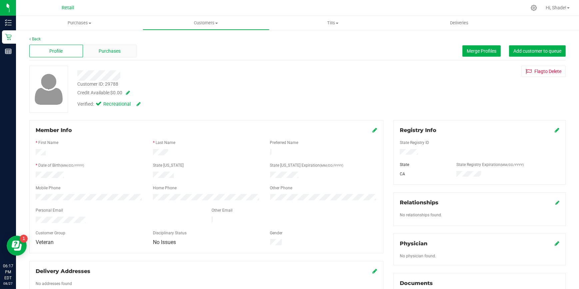
click at [100, 52] on span "Purchases" at bounding box center [110, 51] width 22 height 7
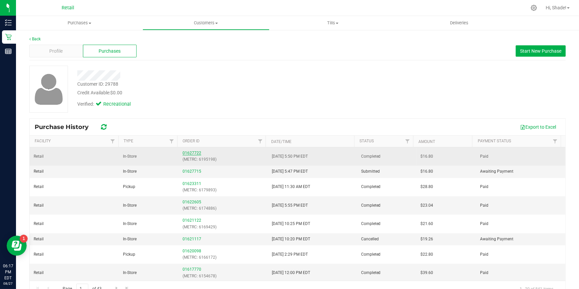
click at [190, 151] on link "01627722" at bounding box center [191, 152] width 19 height 5
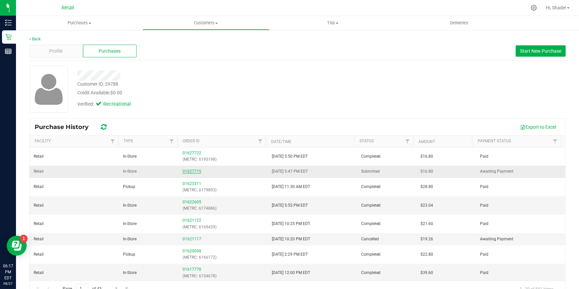
click at [189, 169] on link "01627715" at bounding box center [191, 171] width 19 height 5
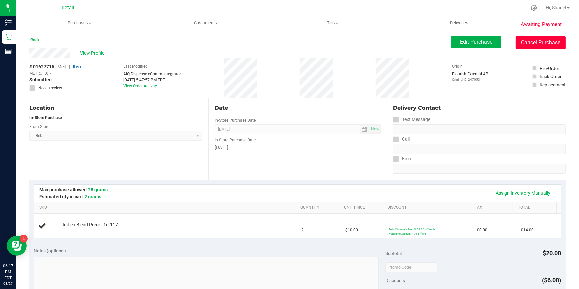
click at [528, 48] on button "Cancel Purchase" at bounding box center [540, 42] width 50 height 13
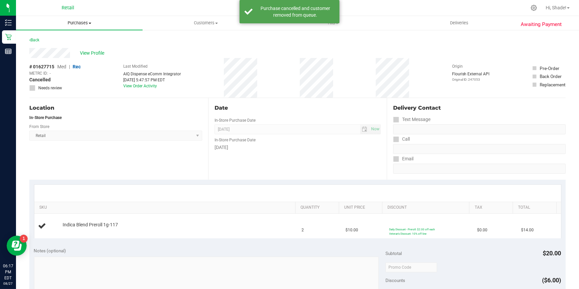
click at [87, 25] on span "Purchases" at bounding box center [79, 23] width 127 height 6
click at [58, 37] on span "Summary of purchases" at bounding box center [50, 40] width 68 height 6
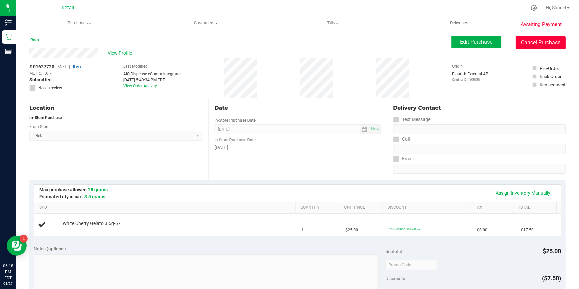
drag, startPoint x: 548, startPoint y: 43, endPoint x: 317, endPoint y: 36, distance: 231.2
click button "Cancel Purchase"
click at [113, 52] on span "View Profile" at bounding box center [111, 53] width 27 height 7
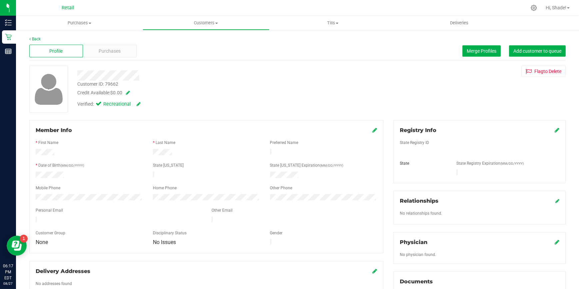
click at [122, 52] on div "Purchases" at bounding box center [110, 51] width 54 height 13
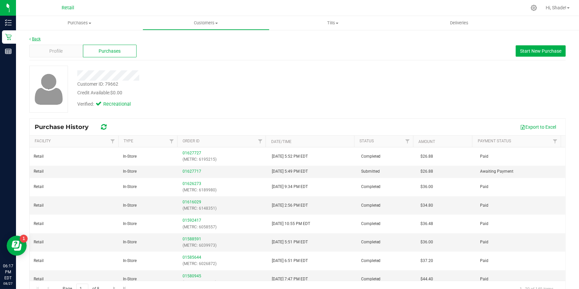
click at [36, 37] on link "Back" at bounding box center [34, 39] width 11 height 5
click at [191, 173] on link "01627717" at bounding box center [191, 171] width 19 height 5
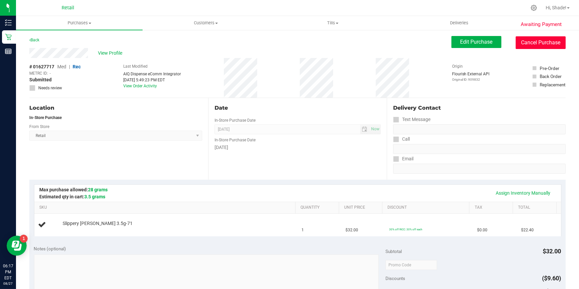
click at [525, 44] on button "Cancel Purchase" at bounding box center [540, 42] width 50 height 13
click at [527, 37] on button "Cancel Purchase" at bounding box center [540, 42] width 50 height 13
click at [552, 43] on button "Cancel Purchase" at bounding box center [540, 42] width 50 height 13
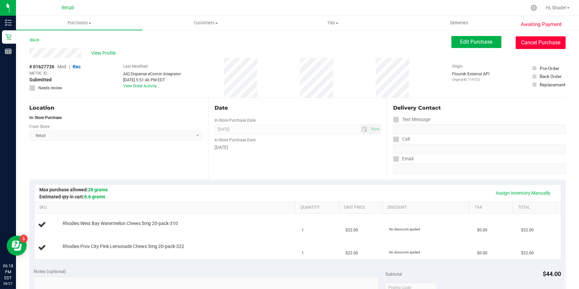
click at [532, 40] on button "Cancel Purchase" at bounding box center [540, 42] width 50 height 13
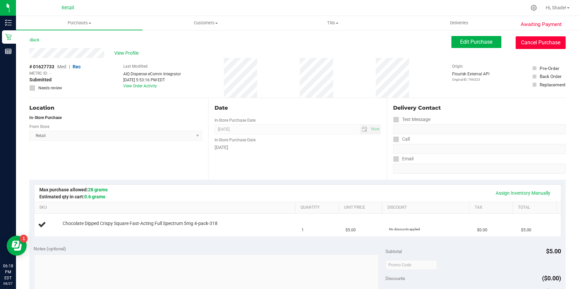
drag, startPoint x: 526, startPoint y: 42, endPoint x: 322, endPoint y: 38, distance: 204.1
click at [526, 42] on button "Cancel Purchase" at bounding box center [540, 42] width 50 height 13
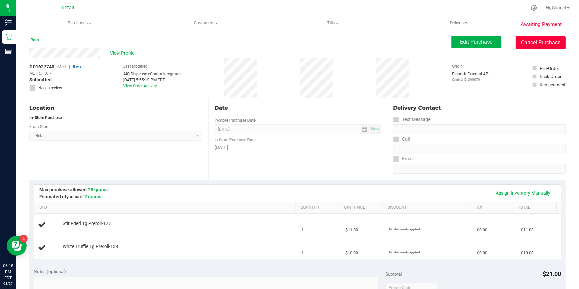
drag, startPoint x: 549, startPoint y: 44, endPoint x: 317, endPoint y: 37, distance: 232.1
click at [549, 44] on button "Cancel Purchase" at bounding box center [540, 42] width 50 height 13
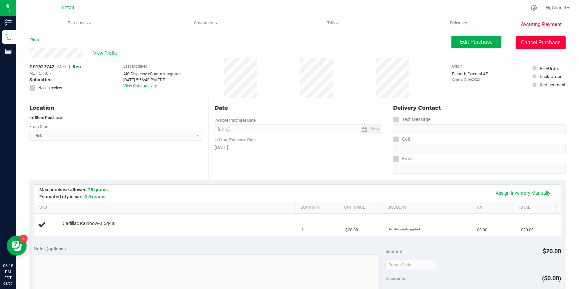
drag, startPoint x: 531, startPoint y: 43, endPoint x: 321, endPoint y: 37, distance: 209.5
click at [531, 43] on button "Cancel Purchase" at bounding box center [540, 42] width 50 height 13
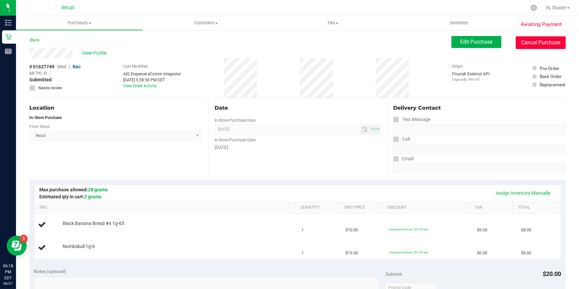
drag, startPoint x: 523, startPoint y: 37, endPoint x: 319, endPoint y: 39, distance: 203.7
click at [523, 38] on button "Cancel Purchase" at bounding box center [540, 42] width 50 height 13
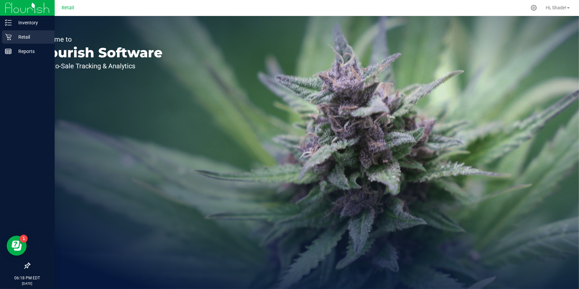
click at [14, 37] on p "Retail" at bounding box center [32, 37] width 40 height 8
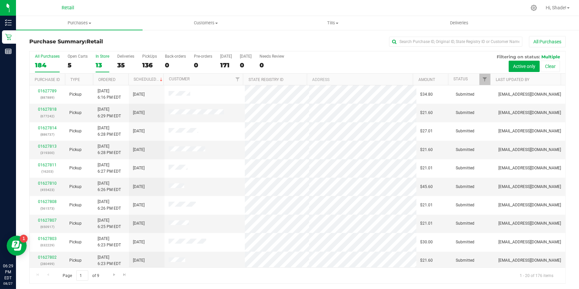
click at [97, 63] on div "13" at bounding box center [103, 65] width 14 height 8
click at [0, 0] on input "In Store 13" at bounding box center [0, 0] width 0 height 0
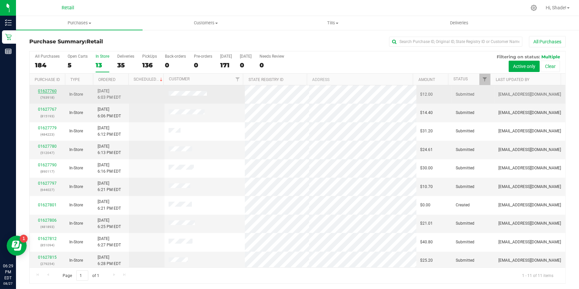
click at [54, 91] on link "01627760" at bounding box center [47, 91] width 19 height 5
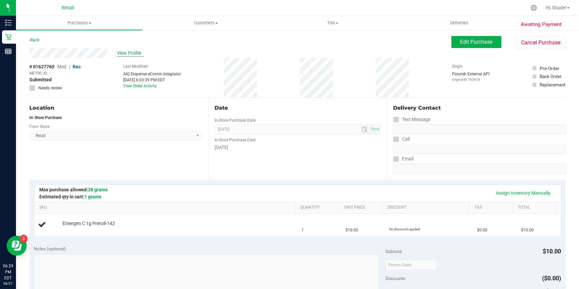
click at [124, 50] on span "View Profile" at bounding box center [130, 53] width 27 height 7
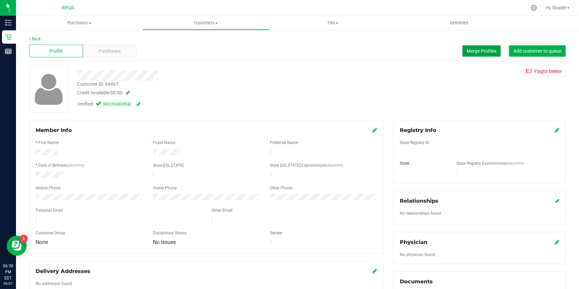
click at [489, 48] on span "Merge Profiles" at bounding box center [481, 50] width 30 height 5
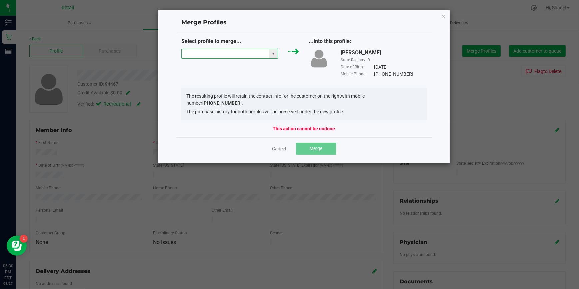
click at [215, 52] on input "NO DATA FOUND" at bounding box center [224, 53] width 87 height 9
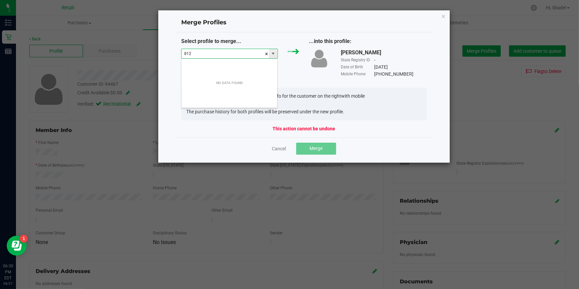
scroll to position [10, 97]
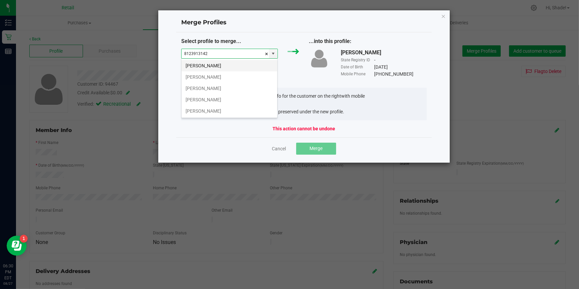
click at [214, 65] on li "Dimitris D" at bounding box center [229, 65] width 96 height 11
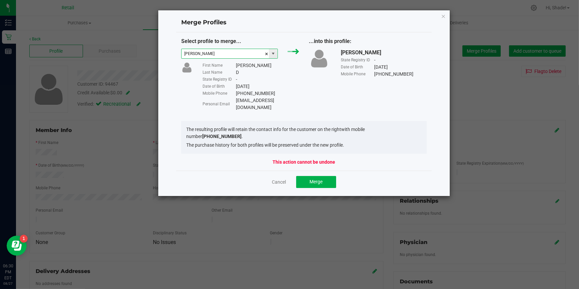
click at [271, 55] on span at bounding box center [272, 53] width 5 height 5
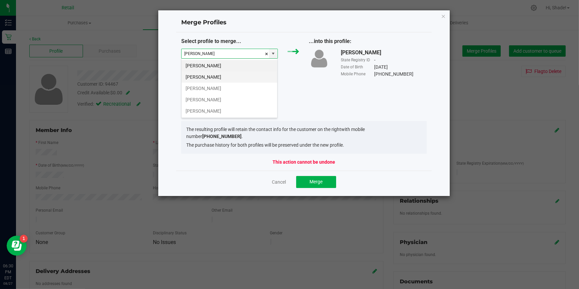
click at [217, 78] on li "Dimitris D" at bounding box center [229, 76] width 96 height 11
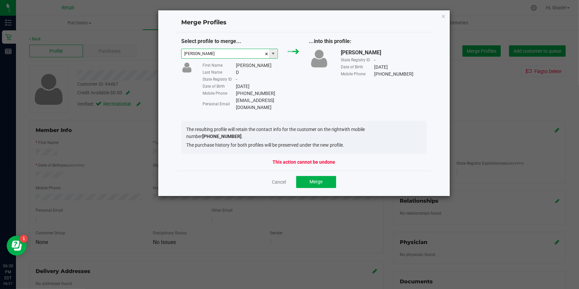
click at [275, 51] on span at bounding box center [272, 53] width 5 height 5
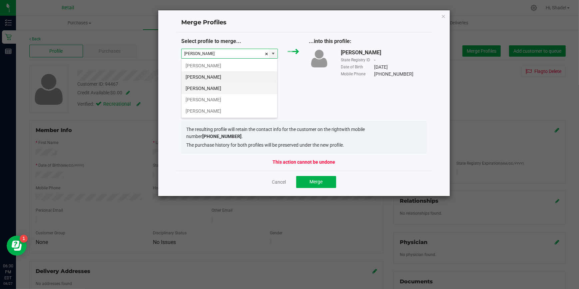
click at [204, 87] on li "Dimitris D" at bounding box center [229, 88] width 96 height 11
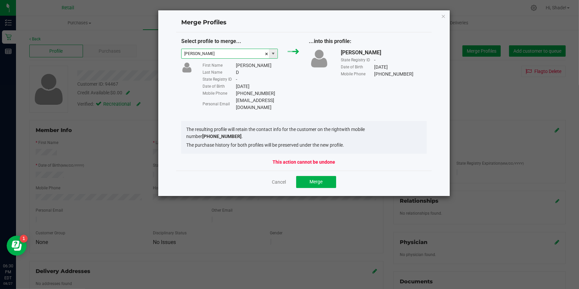
click at [274, 51] on span at bounding box center [272, 53] width 5 height 5
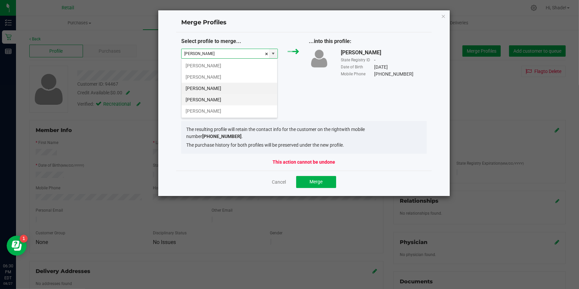
click at [211, 99] on li "Dimitris D" at bounding box center [229, 99] width 96 height 11
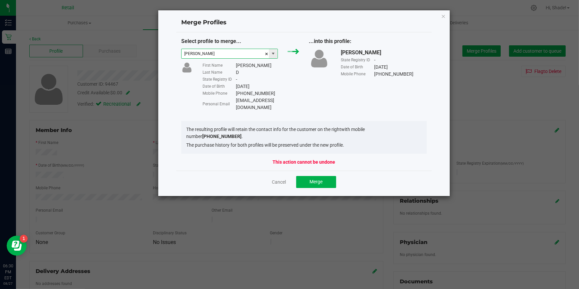
click at [275, 49] on span at bounding box center [273, 53] width 8 height 9
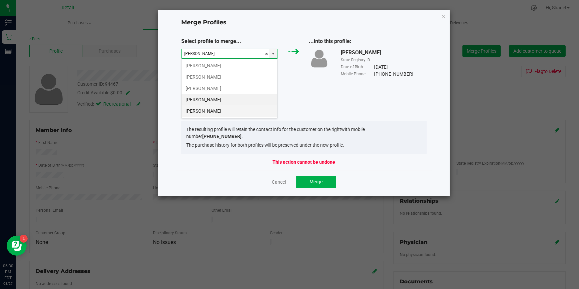
click at [218, 109] on li "Dimitris Diamantidis" at bounding box center [229, 110] width 96 height 11
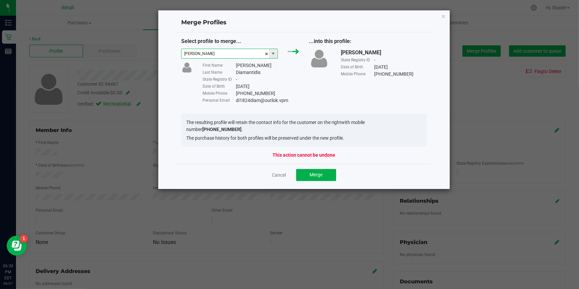
click at [273, 51] on span at bounding box center [272, 53] width 5 height 5
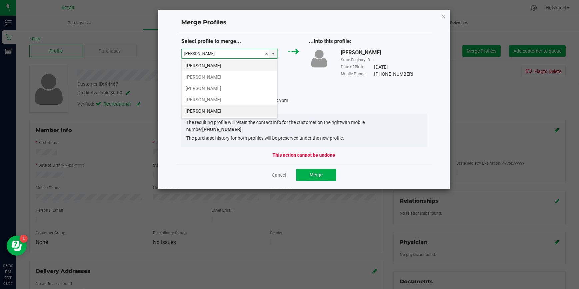
click at [223, 66] on li "Dimitris D" at bounding box center [229, 65] width 96 height 11
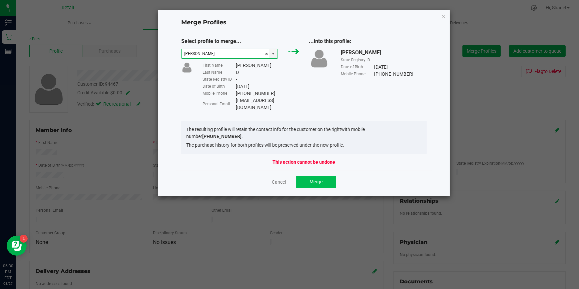
type input "Dimitris D"
click at [309, 176] on button "Merge" at bounding box center [316, 182] width 40 height 12
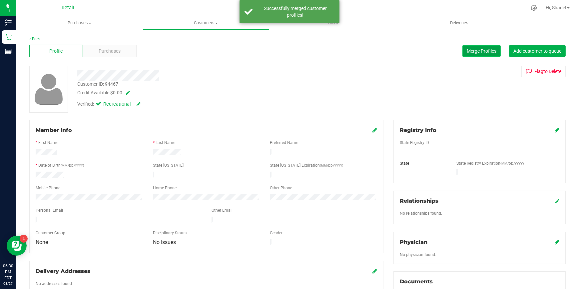
click at [469, 49] on span "Merge Profiles" at bounding box center [481, 50] width 30 height 5
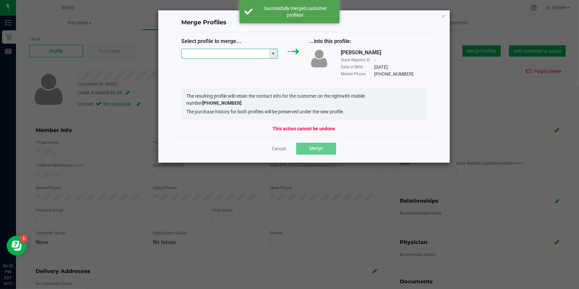
click at [246, 55] on input "NO DATA FOUND" at bounding box center [224, 53] width 87 height 9
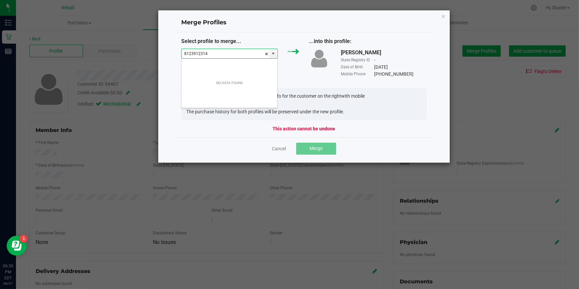
type input "81239123142"
drag, startPoint x: 223, startPoint y: 53, endPoint x: 174, endPoint y: 53, distance: 48.9
click at [174, 53] on div "Merge Profiles Select profile to merge... 81239123142 ...into this profile: Dim…" at bounding box center [304, 86] width 292 height 153
click at [199, 65] on li "Dimitris D" at bounding box center [229, 65] width 96 height 11
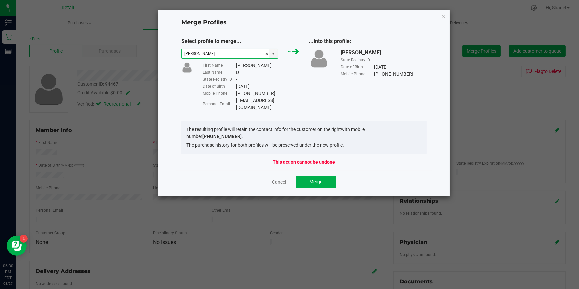
type input "Dimitris D"
drag, startPoint x: 296, startPoint y: 100, endPoint x: 232, endPoint y: 100, distance: 63.9
click at [232, 100] on div "Personal Email Di1824diam@outlok.com" at bounding box center [250, 104] width 96 height 14
drag, startPoint x: 232, startPoint y: 100, endPoint x: 236, endPoint y: 99, distance: 4.5
copy div "Di1824diam@outlok.com"
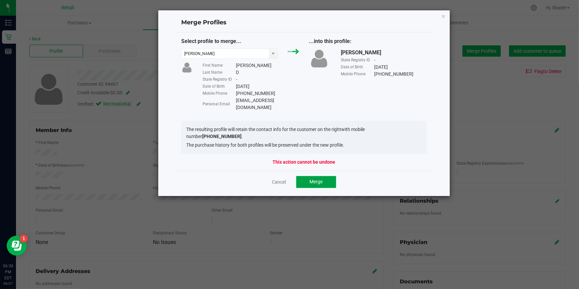
click at [309, 179] on span "Merge" at bounding box center [315, 181] width 13 height 5
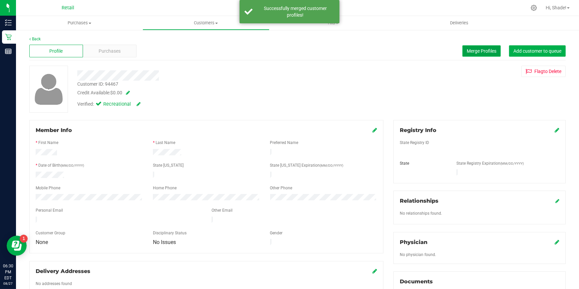
click at [477, 51] on span "Merge Profiles" at bounding box center [481, 50] width 30 height 5
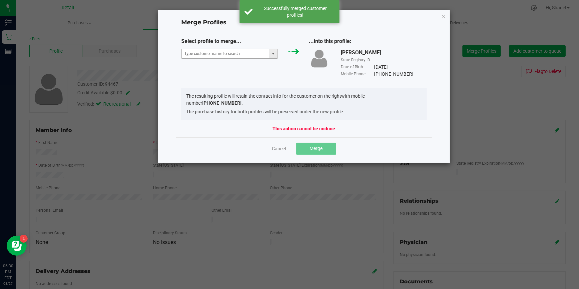
click at [270, 55] on span at bounding box center [272, 53] width 5 height 5
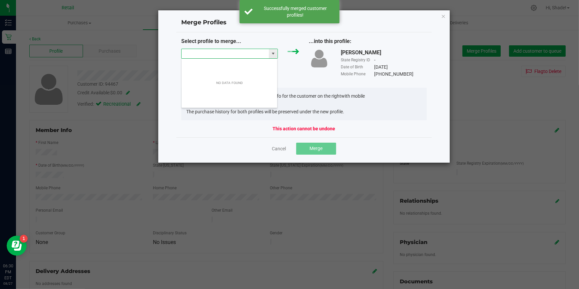
click at [235, 54] on input "NO DATA FOUND" at bounding box center [224, 53] width 87 height 9
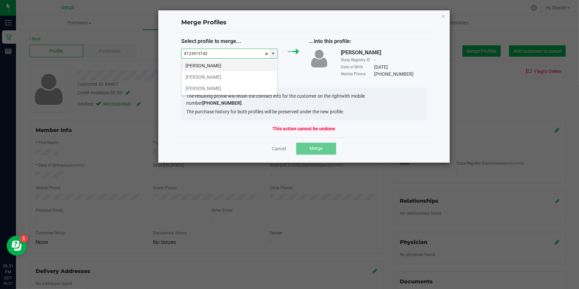
click at [247, 63] on li "Dimitris D" at bounding box center [229, 65] width 96 height 11
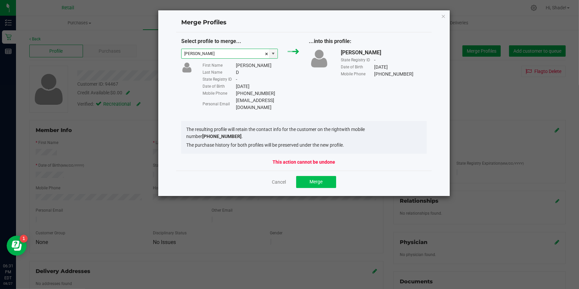
type input "Dimitris D"
click at [315, 176] on button "Merge" at bounding box center [316, 182] width 40 height 12
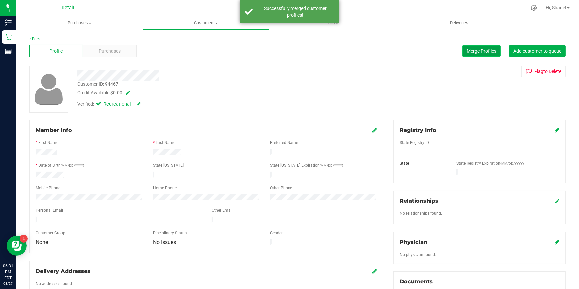
click at [462, 50] on button "Merge Profiles" at bounding box center [481, 50] width 38 height 11
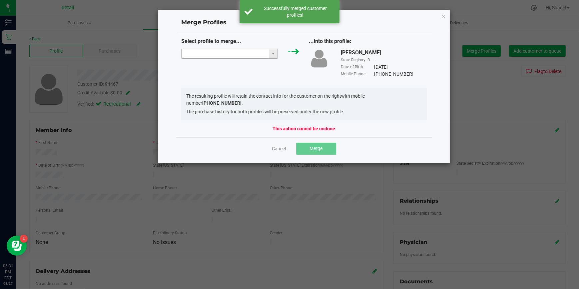
click at [230, 52] on input "NO DATA FOUND" at bounding box center [224, 53] width 87 height 9
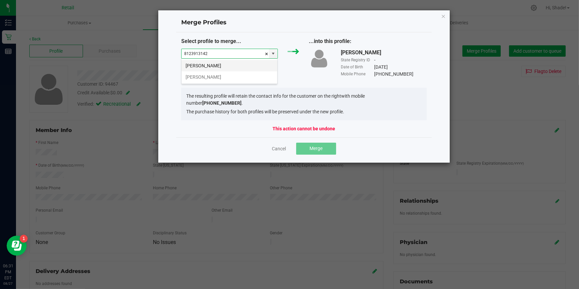
click at [201, 64] on li "Dimitris D" at bounding box center [229, 65] width 96 height 11
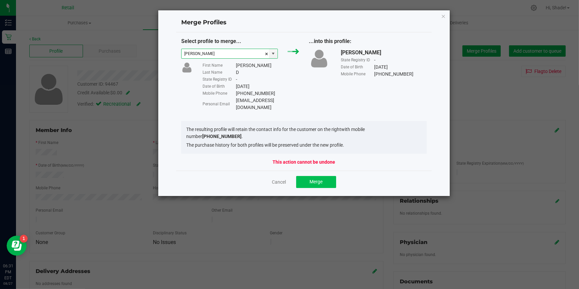
type input "Dimitris D"
click at [313, 179] on span "Merge" at bounding box center [315, 181] width 13 height 5
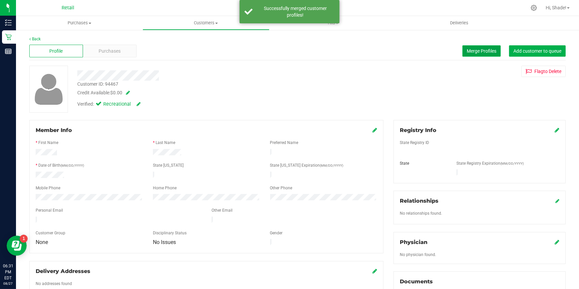
click at [471, 52] on span "Merge Profiles" at bounding box center [481, 50] width 30 height 5
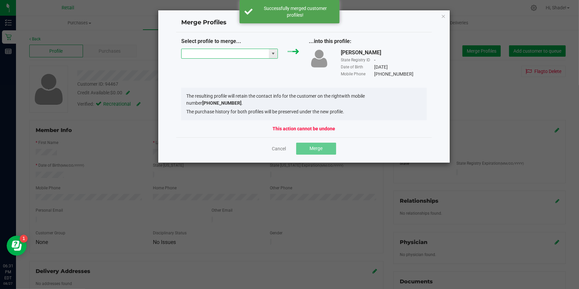
click at [235, 52] on input "NO DATA FOUND" at bounding box center [224, 53] width 87 height 9
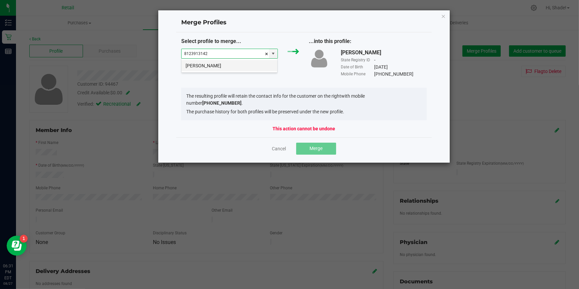
click at [230, 69] on li "Dimitris Diamantidis" at bounding box center [229, 65] width 96 height 11
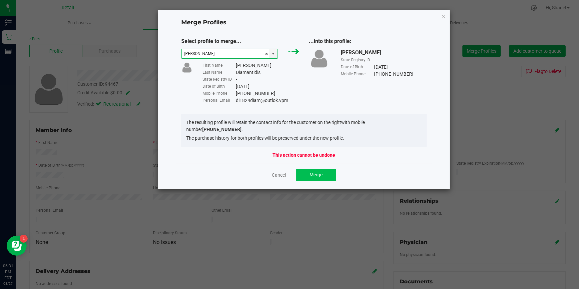
type input "Dimitris Diamantidis"
click at [315, 169] on button "Merge" at bounding box center [316, 175] width 40 height 12
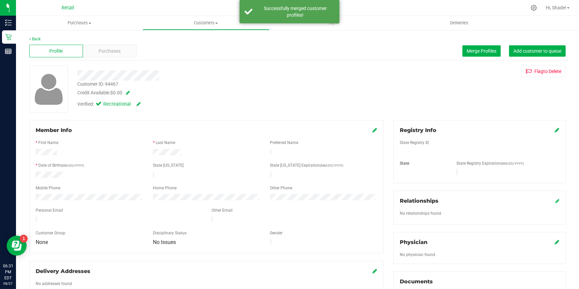
click at [374, 126] on span at bounding box center [374, 130] width 5 height 8
click at [373, 130] on icon at bounding box center [374, 129] width 5 height 5
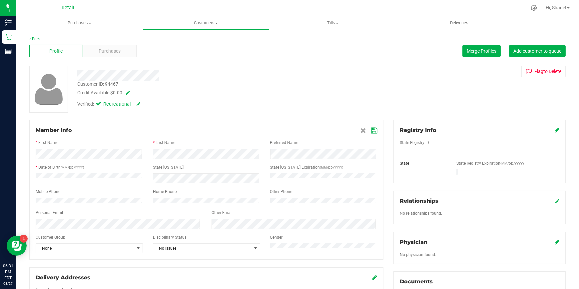
click at [373, 131] on icon at bounding box center [374, 130] width 6 height 5
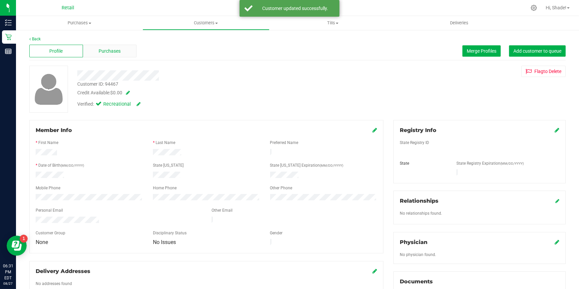
click at [105, 52] on span "Purchases" at bounding box center [110, 51] width 22 height 7
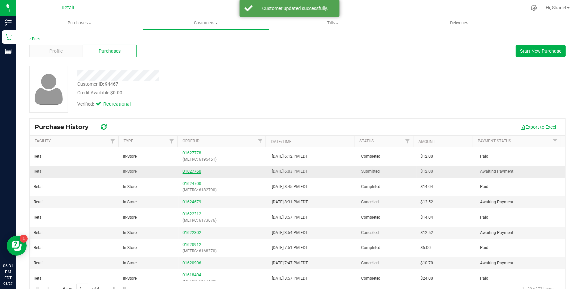
click at [186, 170] on link "01627760" at bounding box center [191, 171] width 19 height 5
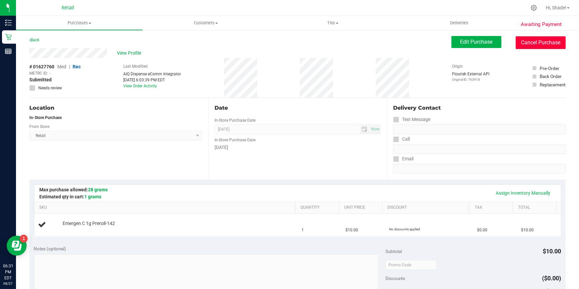
click at [543, 38] on button "Cancel Purchase" at bounding box center [540, 42] width 50 height 13
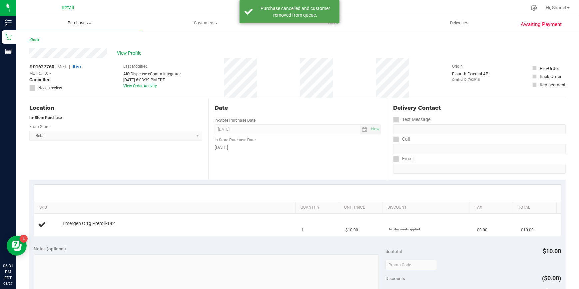
click at [72, 19] on uib-tab-heading "Purchases Summary of purchases Fulfillment All purchases" at bounding box center [79, 23] width 127 height 14
click at [52, 42] on span "Summary of purchases" at bounding box center [50, 40] width 68 height 6
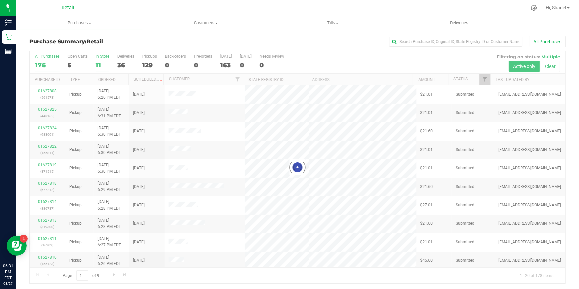
click at [97, 69] on div "11" at bounding box center [103, 65] width 14 height 8
click at [0, 0] on input "In Store 11" at bounding box center [0, 0] width 0 height 0
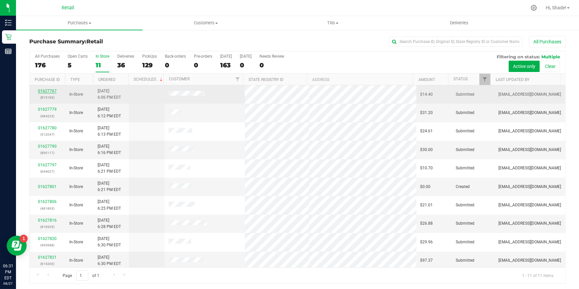
click at [52, 90] on link "01627767" at bounding box center [47, 91] width 19 height 5
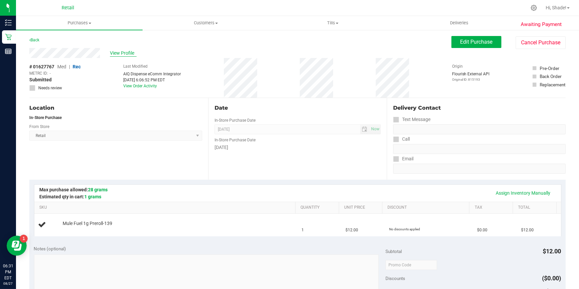
click at [122, 52] on span "View Profile" at bounding box center [123, 53] width 27 height 7
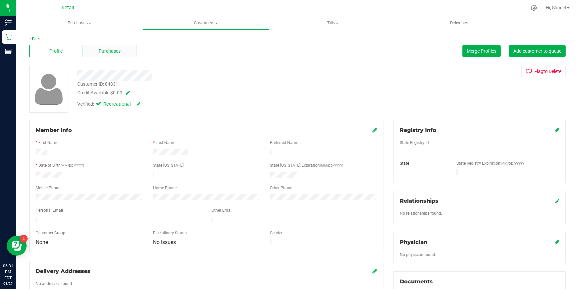
click at [108, 49] on span "Purchases" at bounding box center [110, 51] width 22 height 7
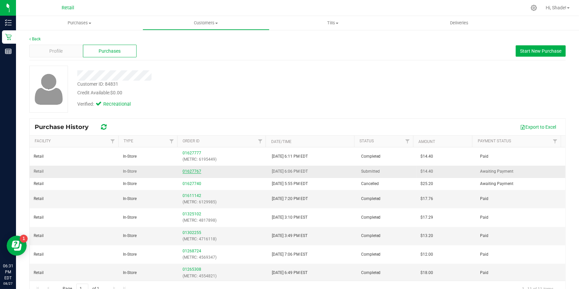
click at [188, 171] on link "01627767" at bounding box center [191, 171] width 19 height 5
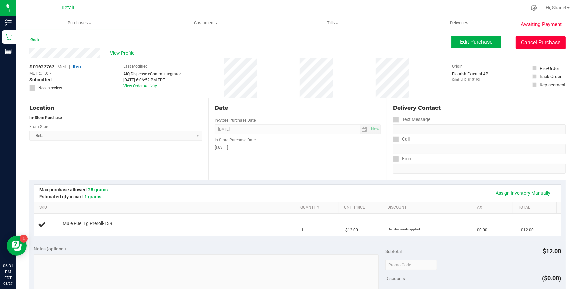
click at [522, 42] on button "Cancel Purchase" at bounding box center [540, 42] width 50 height 13
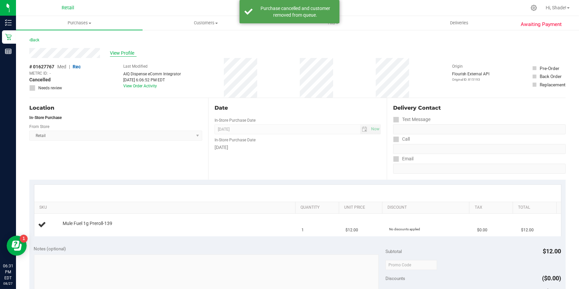
click at [117, 50] on span "View Profile" at bounding box center [123, 53] width 27 height 7
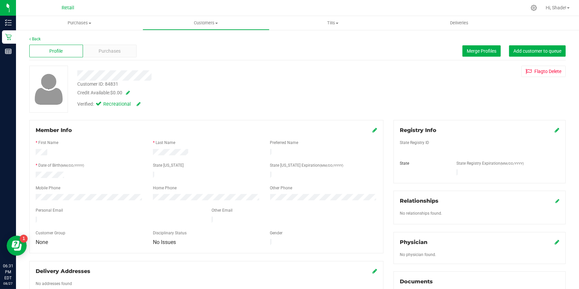
click at [123, 50] on div "Purchases" at bounding box center [110, 51] width 54 height 13
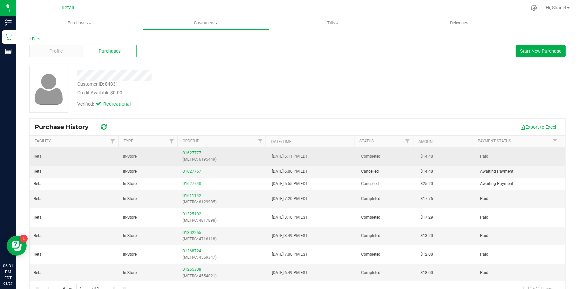
click at [185, 153] on link "01627777" at bounding box center [191, 152] width 19 height 5
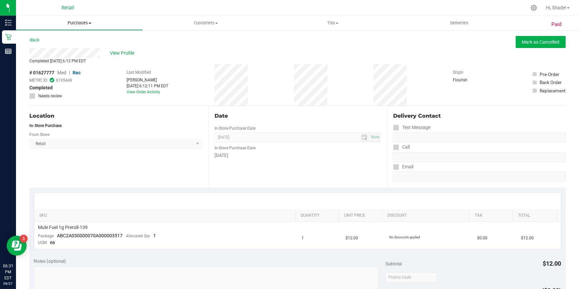
click at [86, 18] on uib-tab-heading "Purchases Summary of purchases Fulfillment All purchases" at bounding box center [79, 23] width 127 height 14
click at [58, 41] on span "Summary of purchases" at bounding box center [50, 40] width 68 height 6
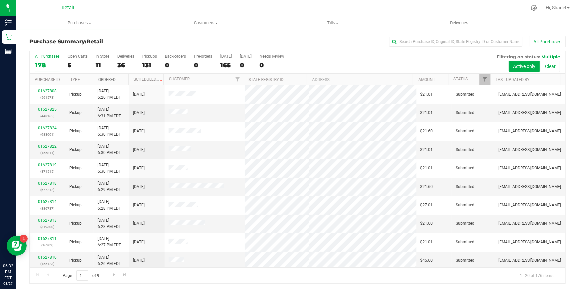
click at [103, 79] on link "Ordered" at bounding box center [107, 79] width 17 height 5
click at [97, 69] on div "10" at bounding box center [103, 65] width 14 height 8
click at [0, 0] on input "In Store 10" at bounding box center [0, 0] width 0 height 0
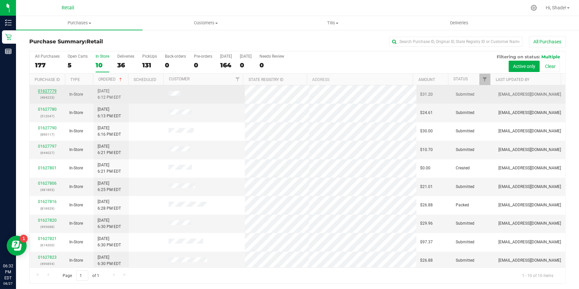
click at [50, 90] on link "01627779" at bounding box center [47, 91] width 19 height 5
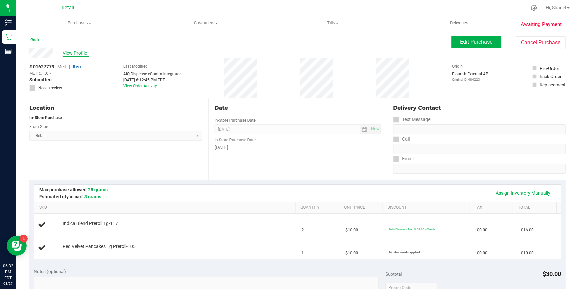
click at [70, 54] on span "View Profile" at bounding box center [76, 53] width 27 height 7
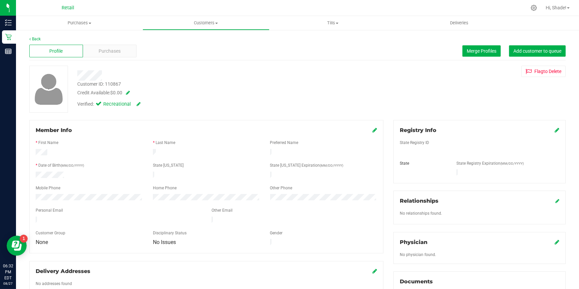
click at [85, 54] on div "Purchases" at bounding box center [110, 51] width 54 height 13
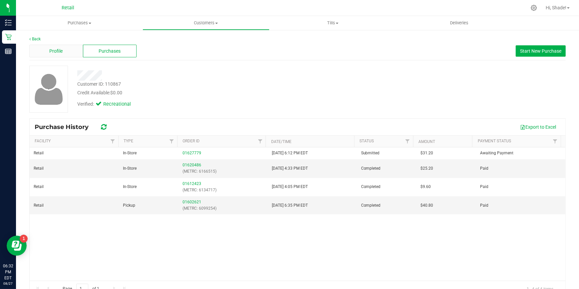
click at [73, 52] on div "Profile" at bounding box center [56, 51] width 54 height 13
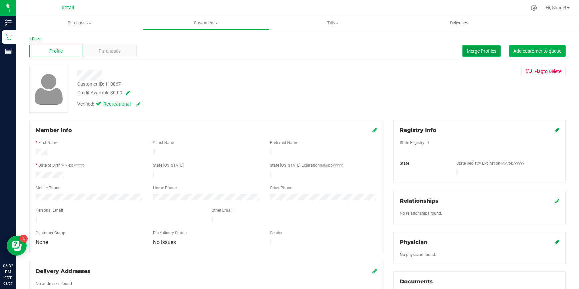
click at [477, 51] on span "Merge Profiles" at bounding box center [481, 50] width 30 height 5
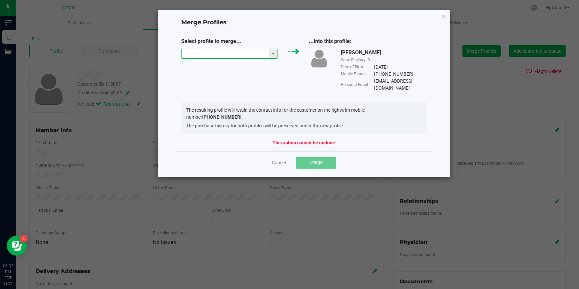
click at [230, 54] on input "NO DATA FOUND" at bounding box center [224, 53] width 87 height 9
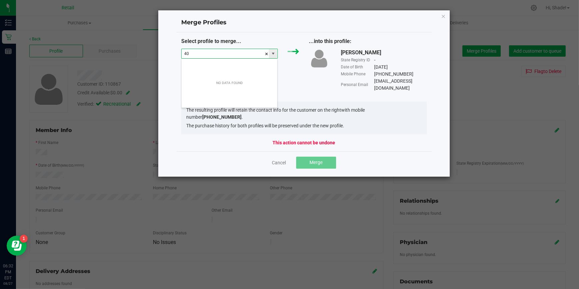
scroll to position [10, 97]
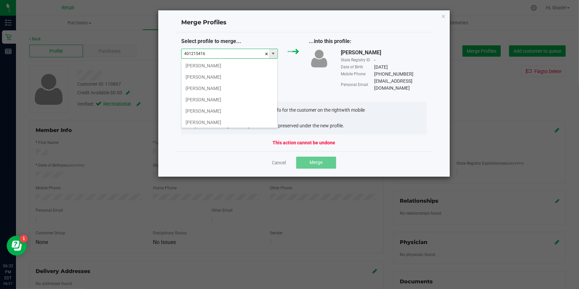
type input "4012154164"
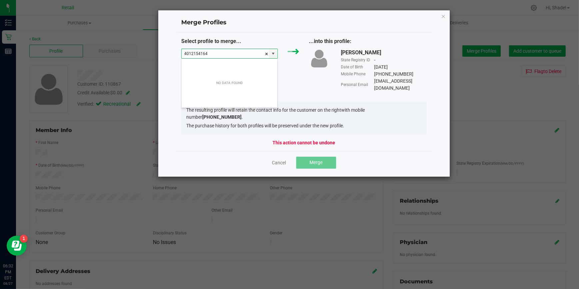
drag, startPoint x: 225, startPoint y: 57, endPoint x: 169, endPoint y: 62, distance: 56.2
click at [169, 62] on div "Merge Profiles Select profile to merge... 4012154164 ...into this profile: Juan…" at bounding box center [304, 93] width 292 height 167
click at [439, 16] on div "Merge Profiles Select profile to merge... ...into this profile: Juan T State Re…" at bounding box center [304, 93] width 292 height 167
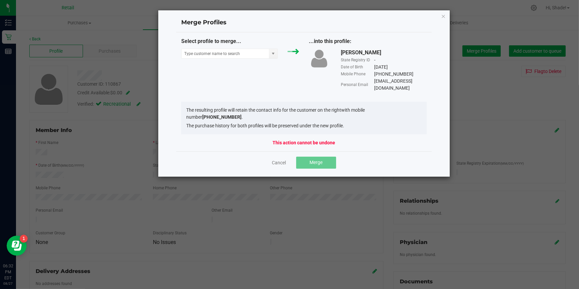
click at [440, 16] on div "Merge Profiles Select profile to merge... ...into this profile: Juan T State Re…" at bounding box center [304, 93] width 292 height 167
click at [442, 15] on icon "Close" at bounding box center [443, 16] width 5 height 8
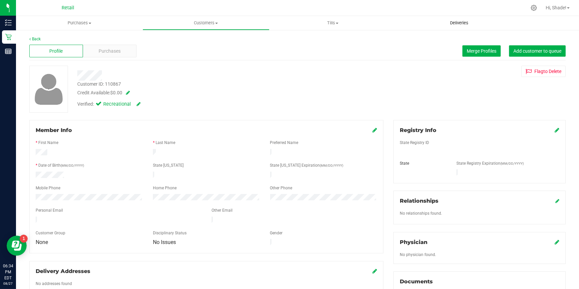
click at [455, 27] on uib-tab-heading "Deliveries" at bounding box center [459, 22] width 126 height 13
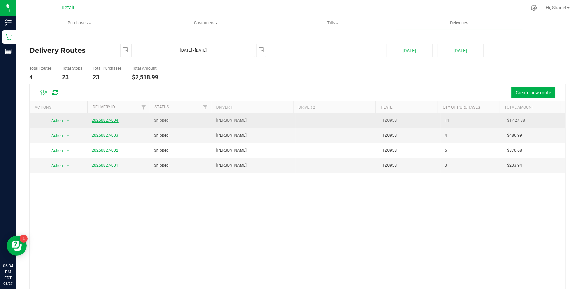
click at [108, 120] on link "20250827-004" at bounding box center [105, 120] width 27 height 5
